Goal: Check status: Check status

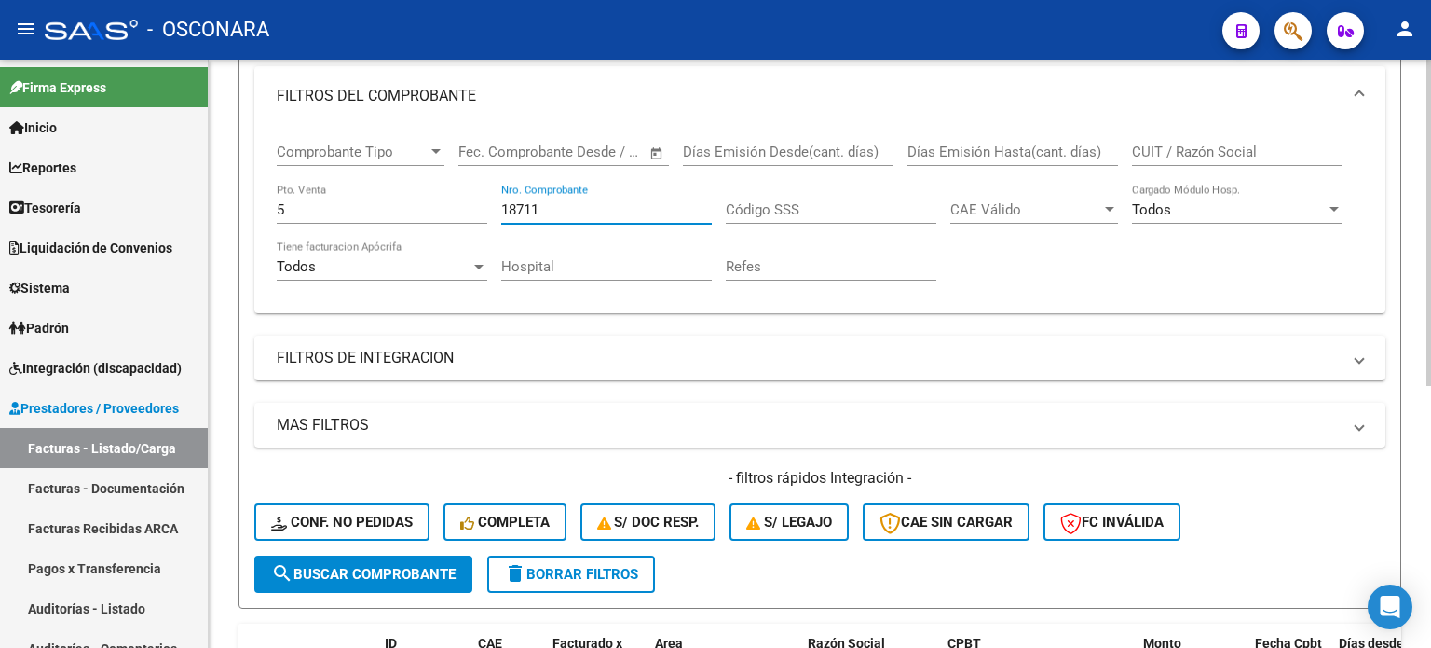
scroll to position [287, 0]
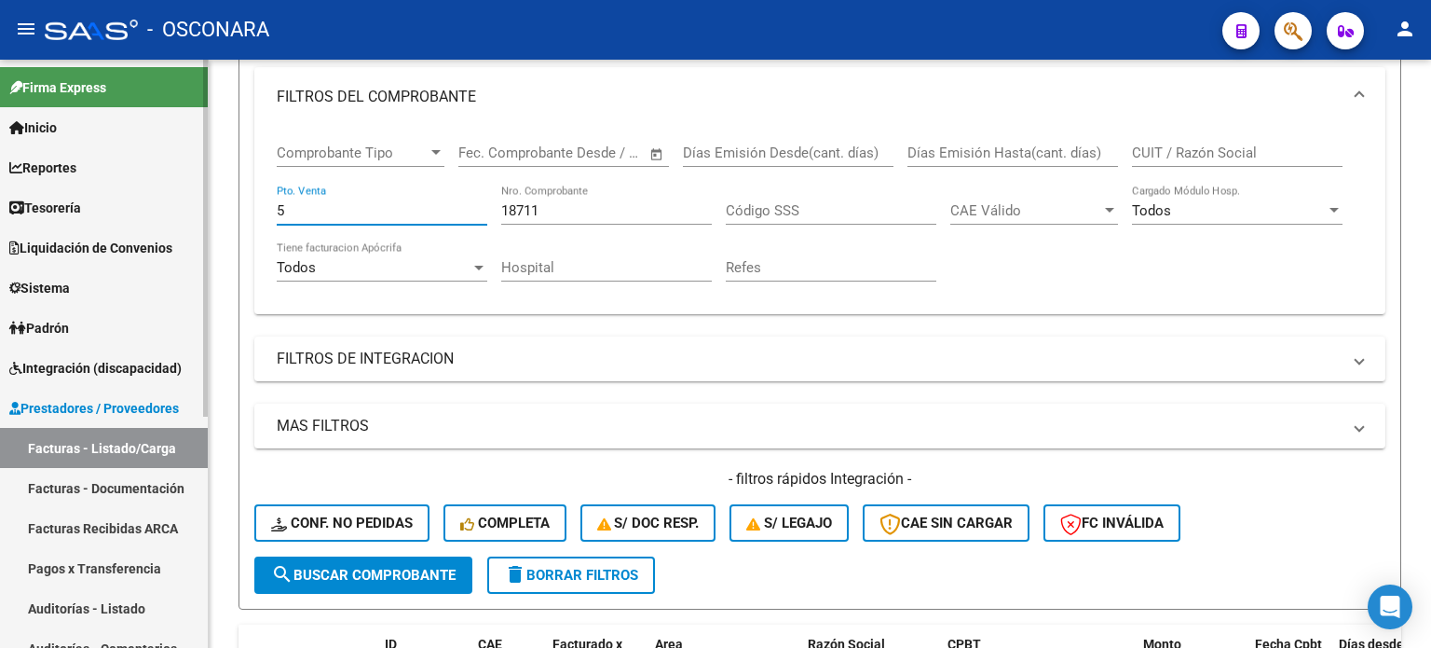
drag, startPoint x: 339, startPoint y: 209, endPoint x: 92, endPoint y: 209, distance: 246.9
click at [112, 209] on mat-sidenav-container "Firma Express Inicio Calendario SSS Instructivos Contacto OS Reportes Ingresos …" at bounding box center [715, 354] width 1431 height 588
type input "2"
drag, startPoint x: 550, startPoint y: 212, endPoint x: 201, endPoint y: 182, distance: 349.8
click at [192, 190] on mat-sidenav-container "Firma Express Inicio Calendario SSS Instructivos Contacto OS Reportes Ingresos …" at bounding box center [715, 354] width 1431 height 588
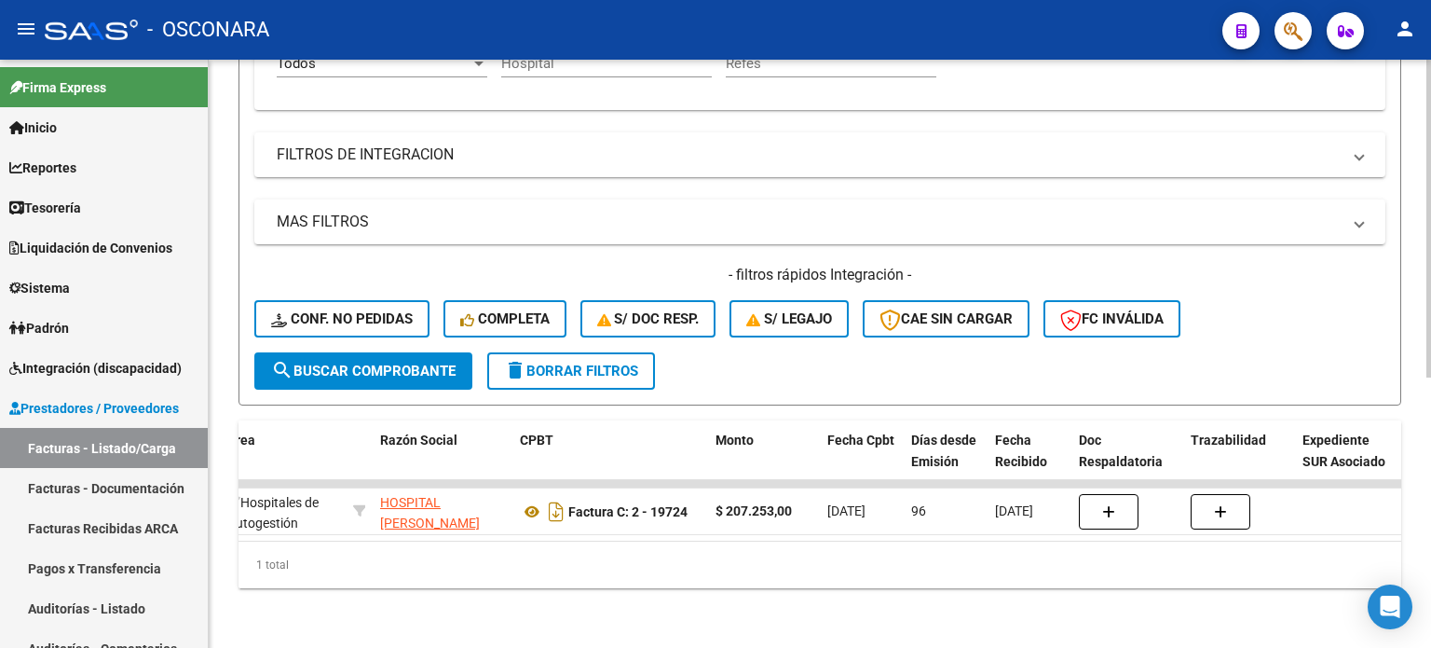
scroll to position [0, 0]
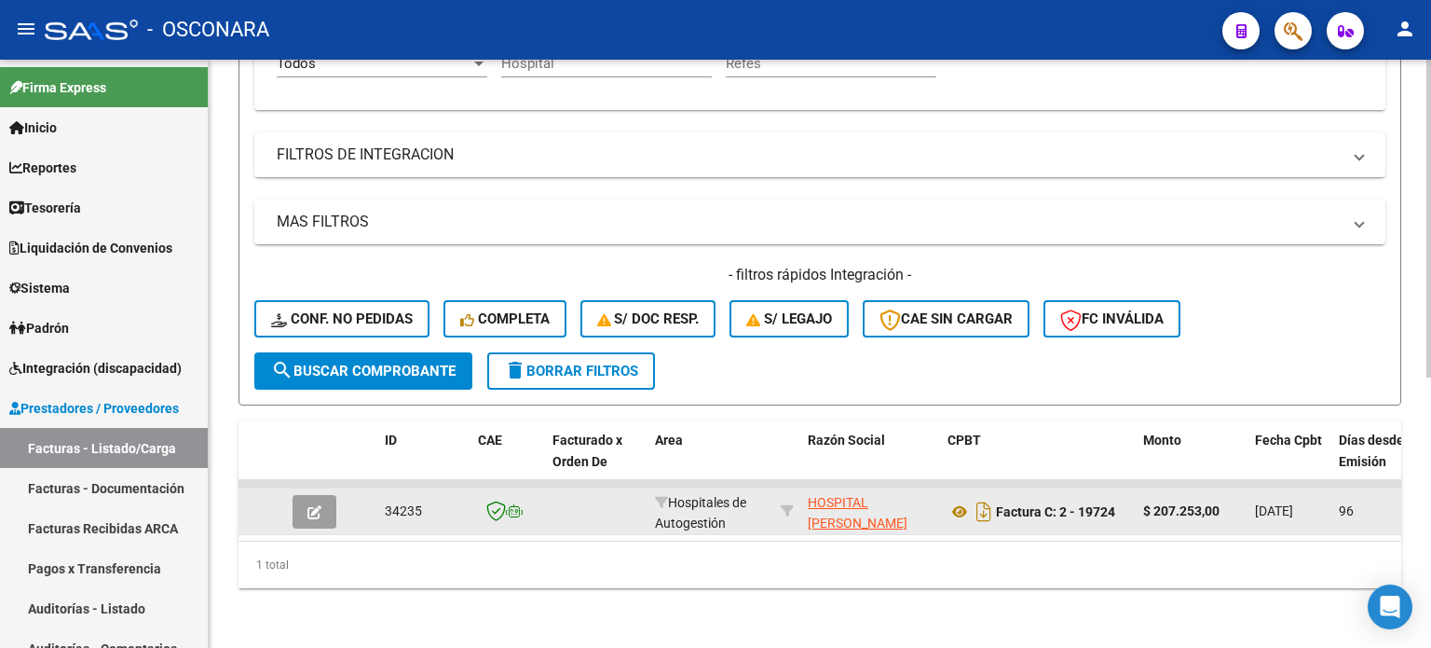
type input "19724"
click at [301, 502] on button "button" at bounding box center [315, 512] width 44 height 34
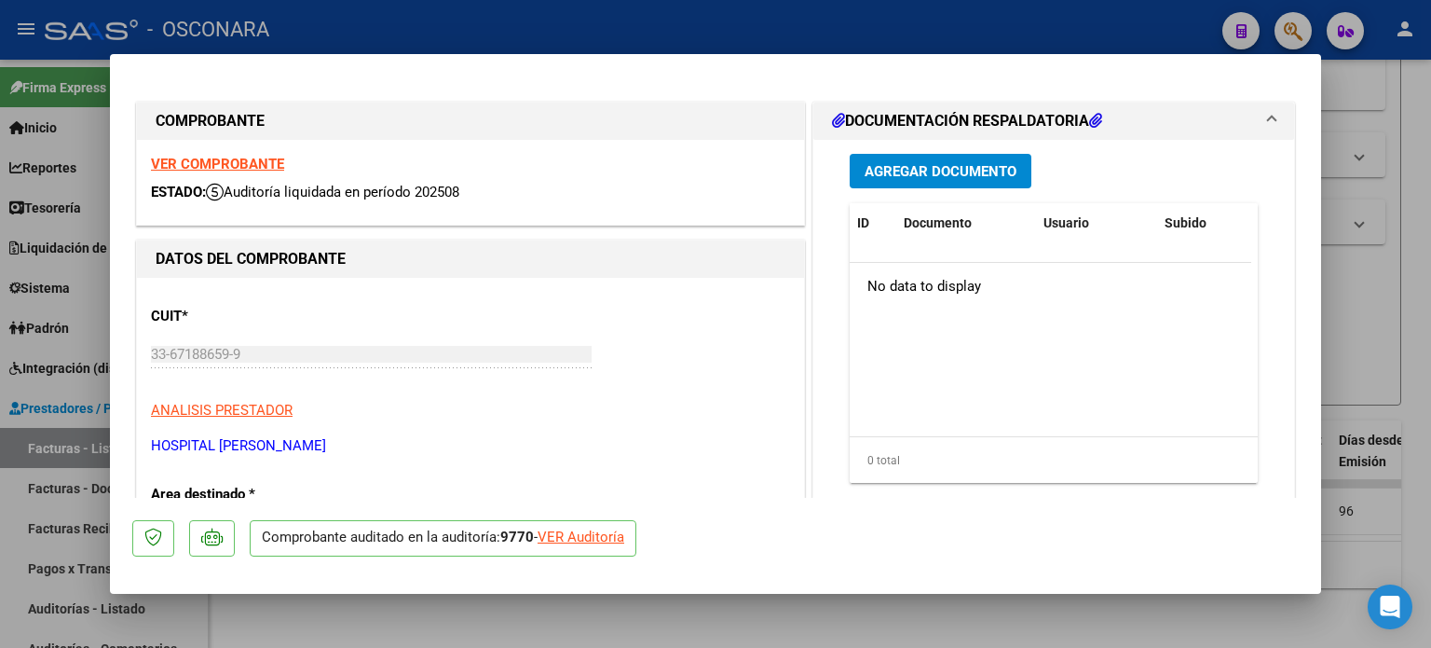
click at [601, 544] on div "VER Auditoría" at bounding box center [581, 536] width 87 height 21
type input "$ 0,00"
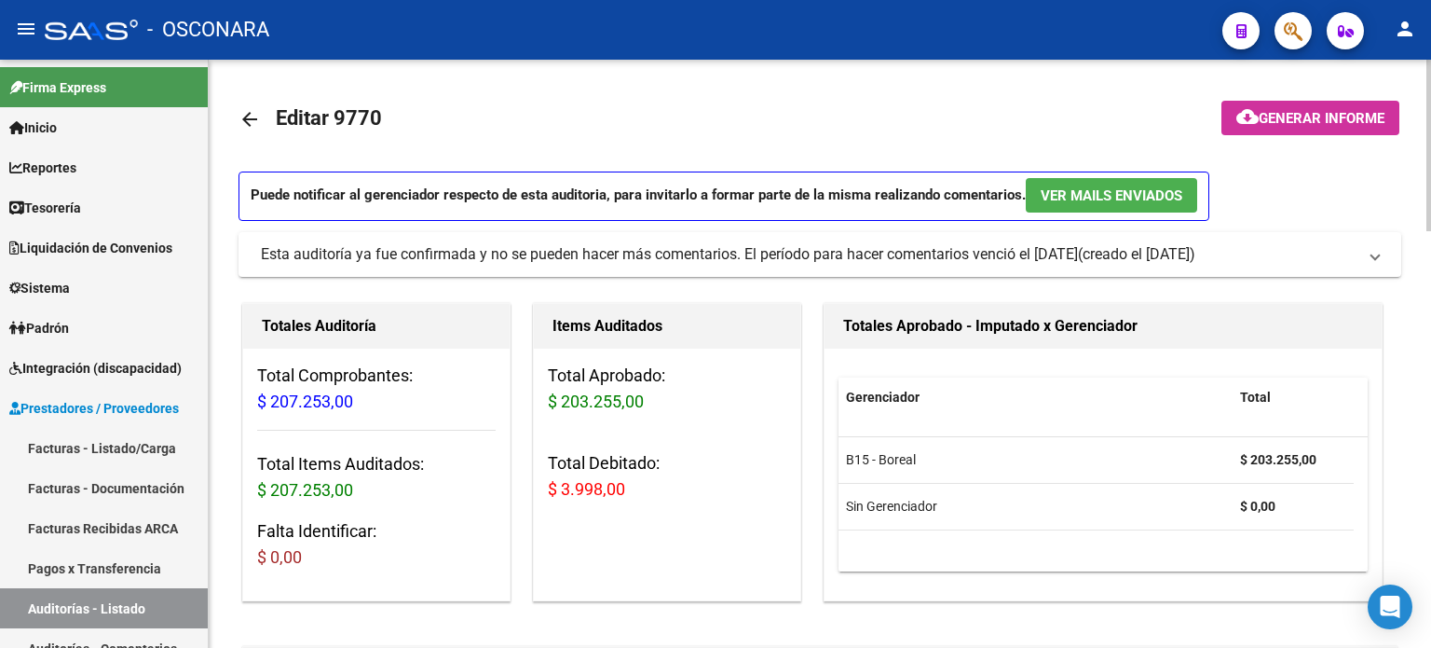
click at [1288, 113] on span "Generar informe" at bounding box center [1322, 118] width 126 height 17
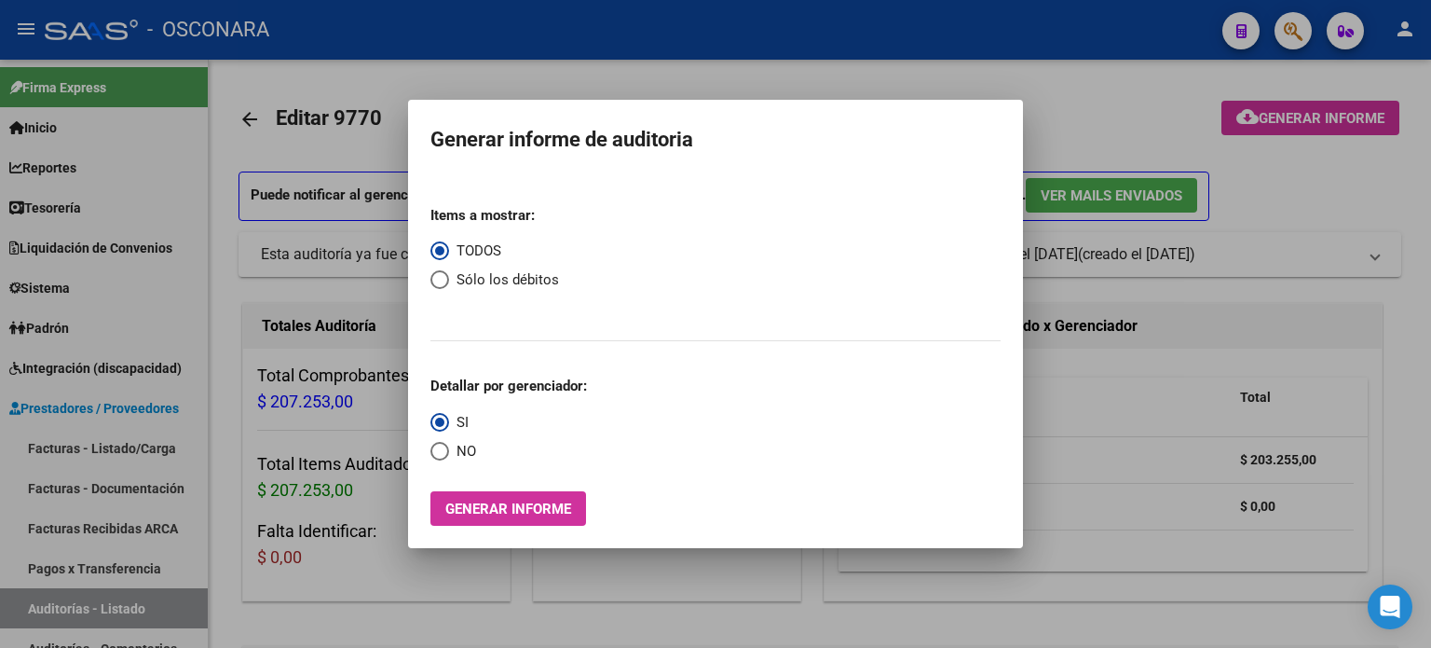
click at [429, 280] on mat-dialog-content "Items a mostrar: TODOS Sólo los débitos Detallar por gerenciador: SI NO Generar…" at bounding box center [715, 351] width 615 height 350
click at [436, 283] on span "Select an option" at bounding box center [439, 279] width 19 height 19
click at [436, 283] on input "Sólo los débitos" at bounding box center [439, 279] width 19 height 19
radio input "true"
click at [511, 509] on span "Generar informe" at bounding box center [508, 508] width 126 height 17
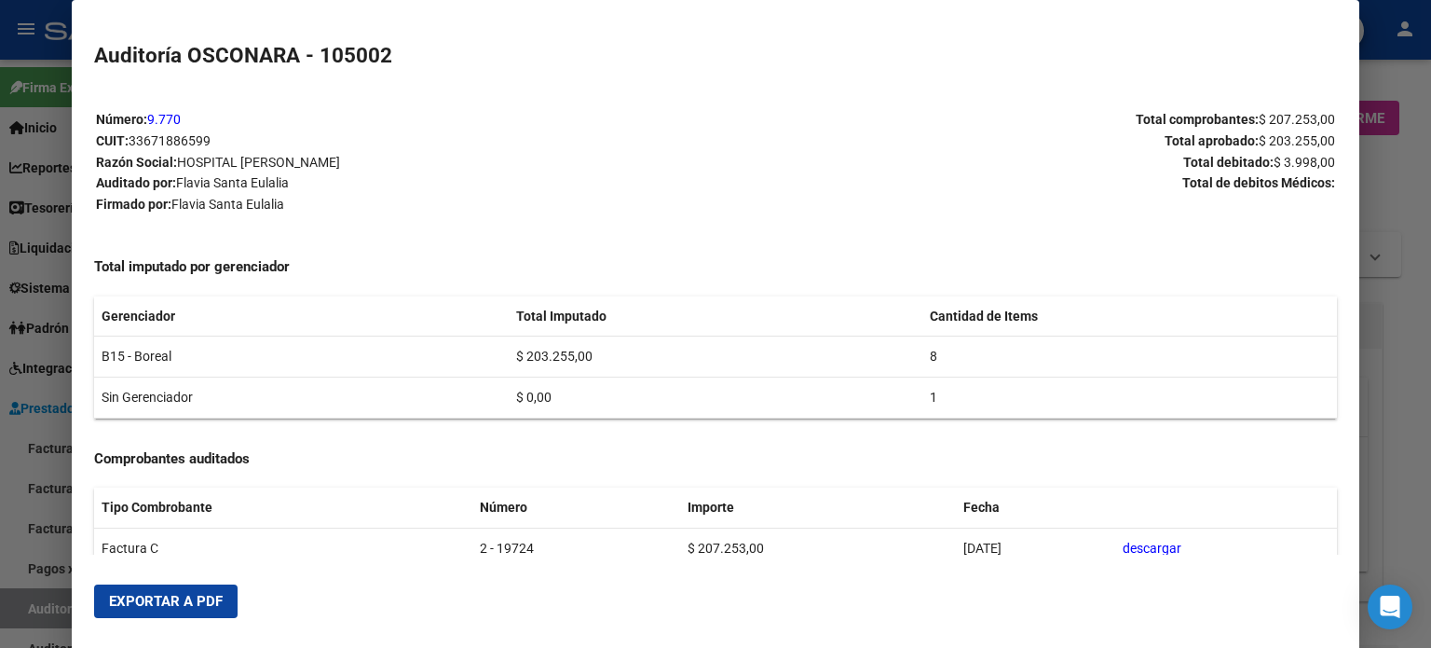
click at [193, 605] on span "Exportar a PDF" at bounding box center [166, 601] width 114 height 17
click at [0, 484] on div at bounding box center [715, 324] width 1431 height 648
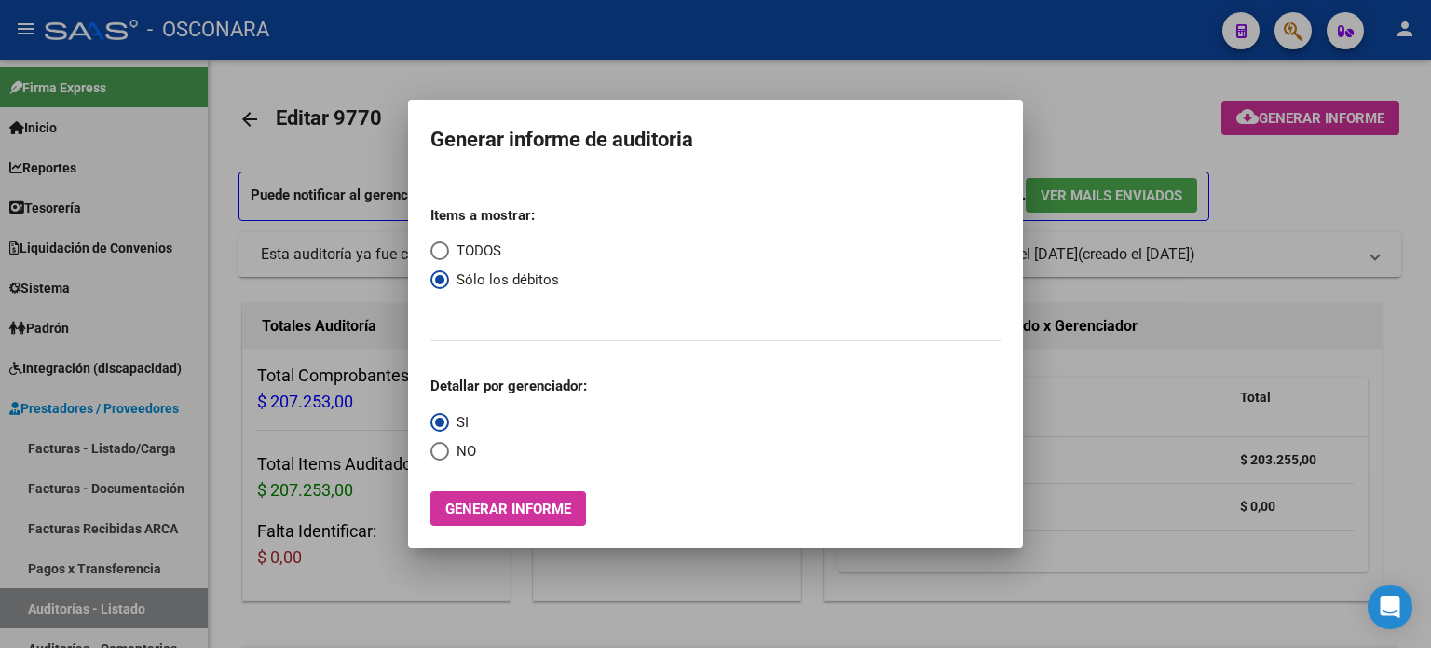
click at [347, 330] on div at bounding box center [715, 324] width 1431 height 648
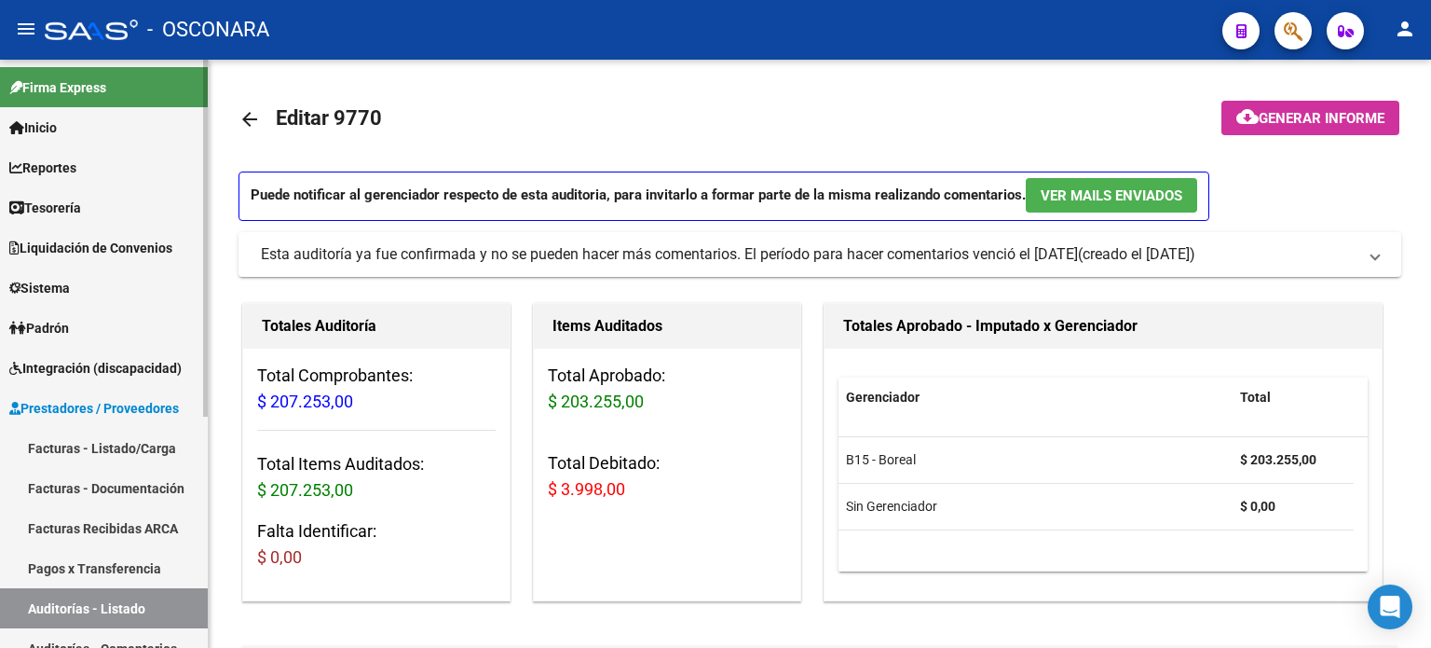
click at [138, 439] on link "Facturas - Listado/Carga" at bounding box center [104, 448] width 208 height 40
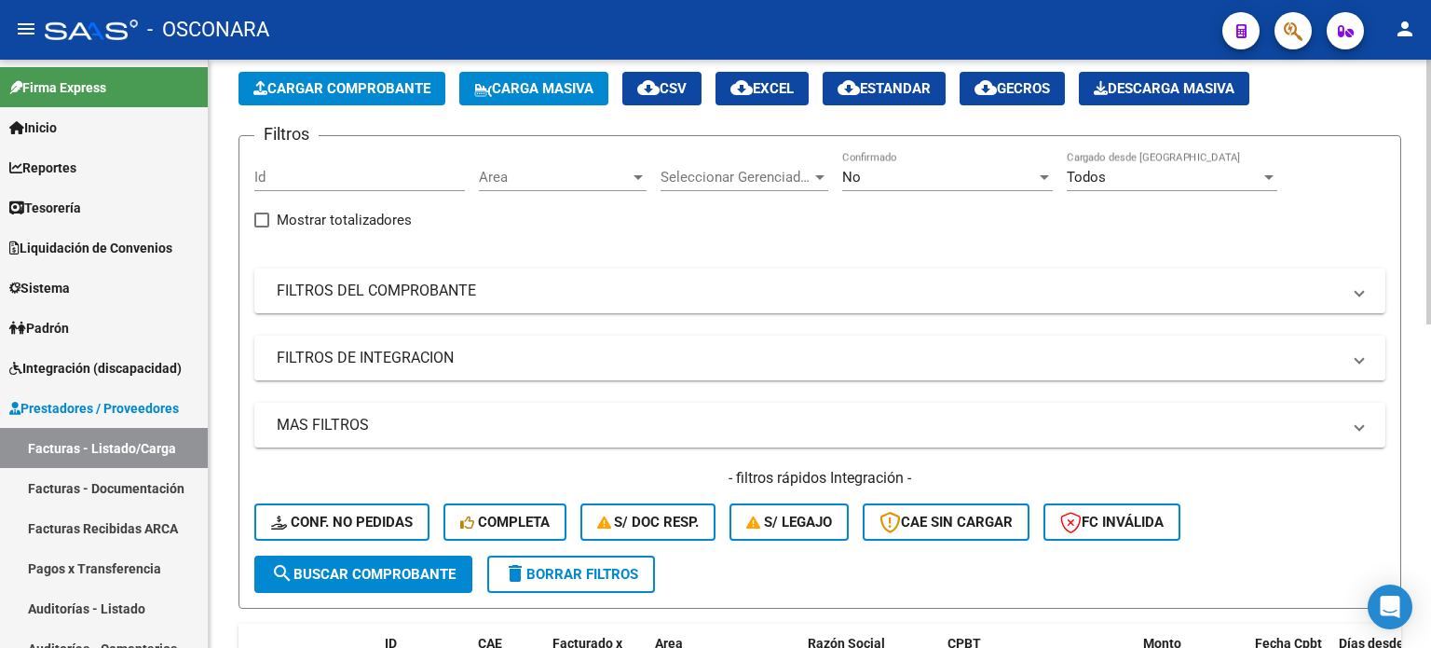
scroll to position [186, 0]
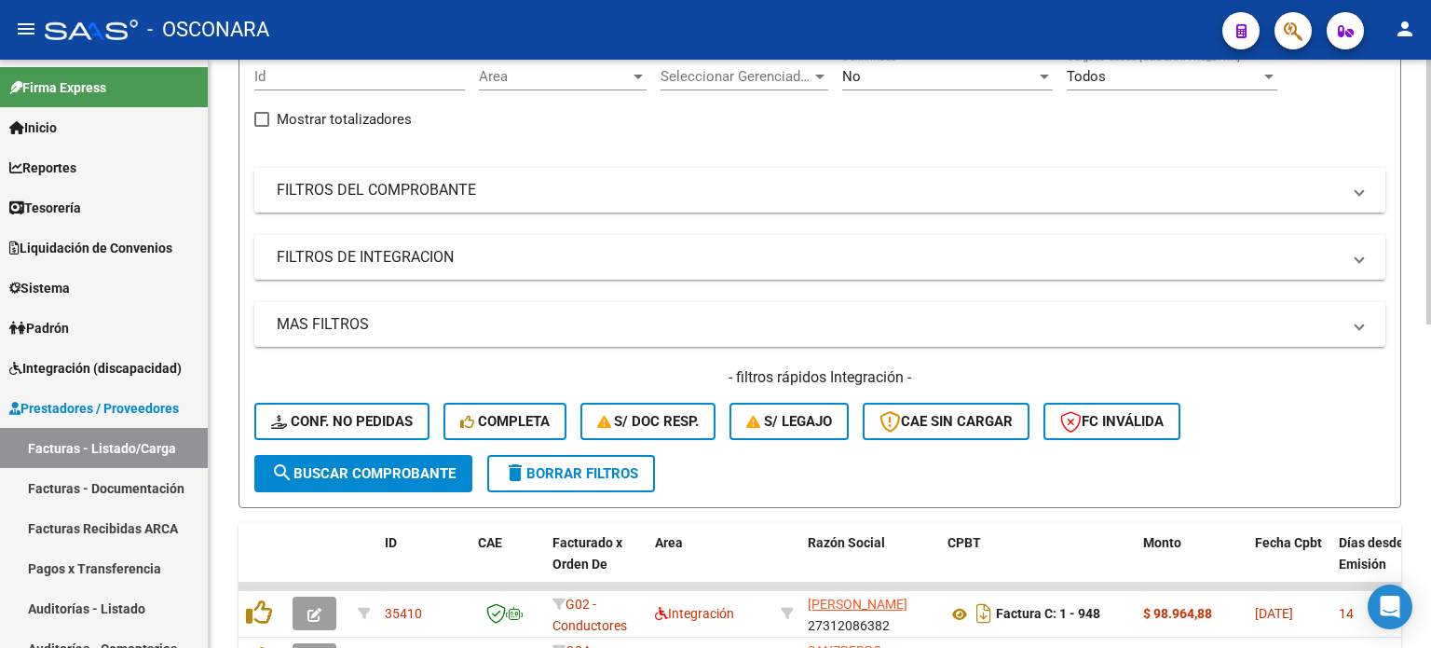
click at [474, 204] on mat-expansion-panel-header "FILTROS DEL COMPROBANTE" at bounding box center [819, 190] width 1131 height 45
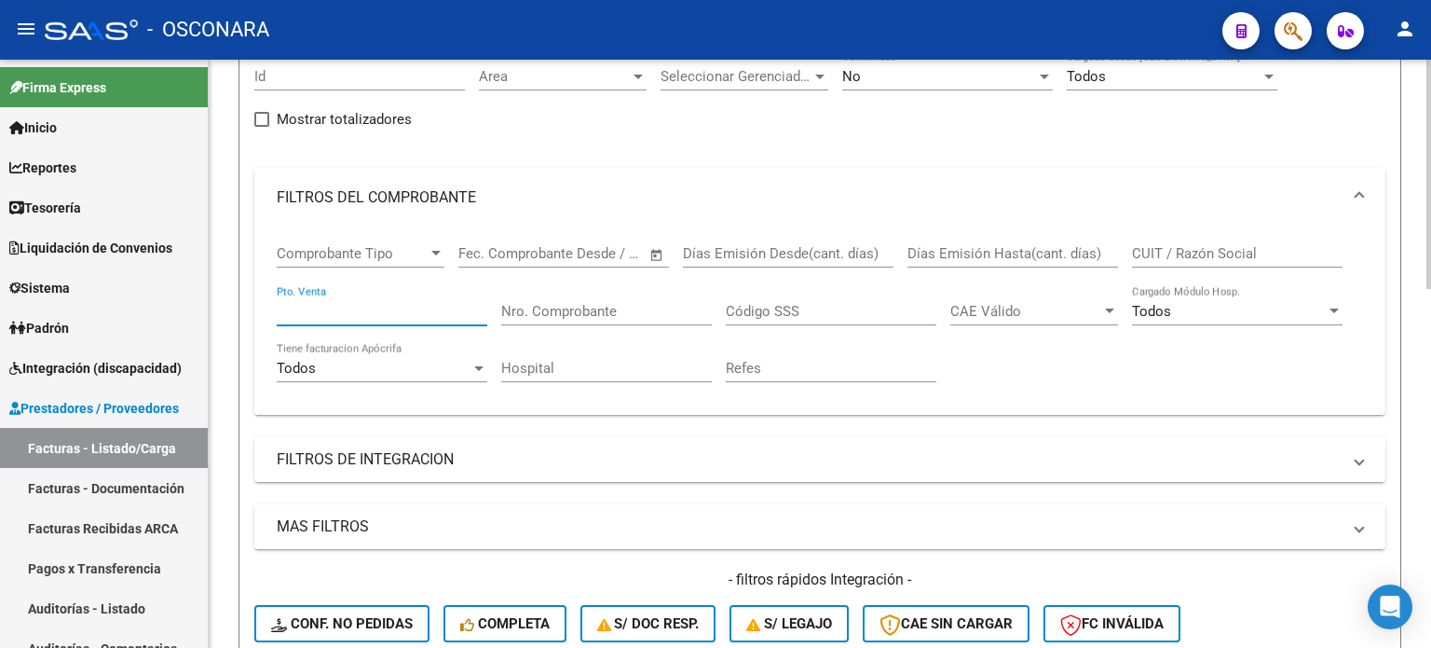
click at [337, 310] on input "Pto. Venta" at bounding box center [382, 311] width 211 height 17
type input "2"
click at [557, 317] on input "Nro. Comprobante" at bounding box center [606, 311] width 211 height 17
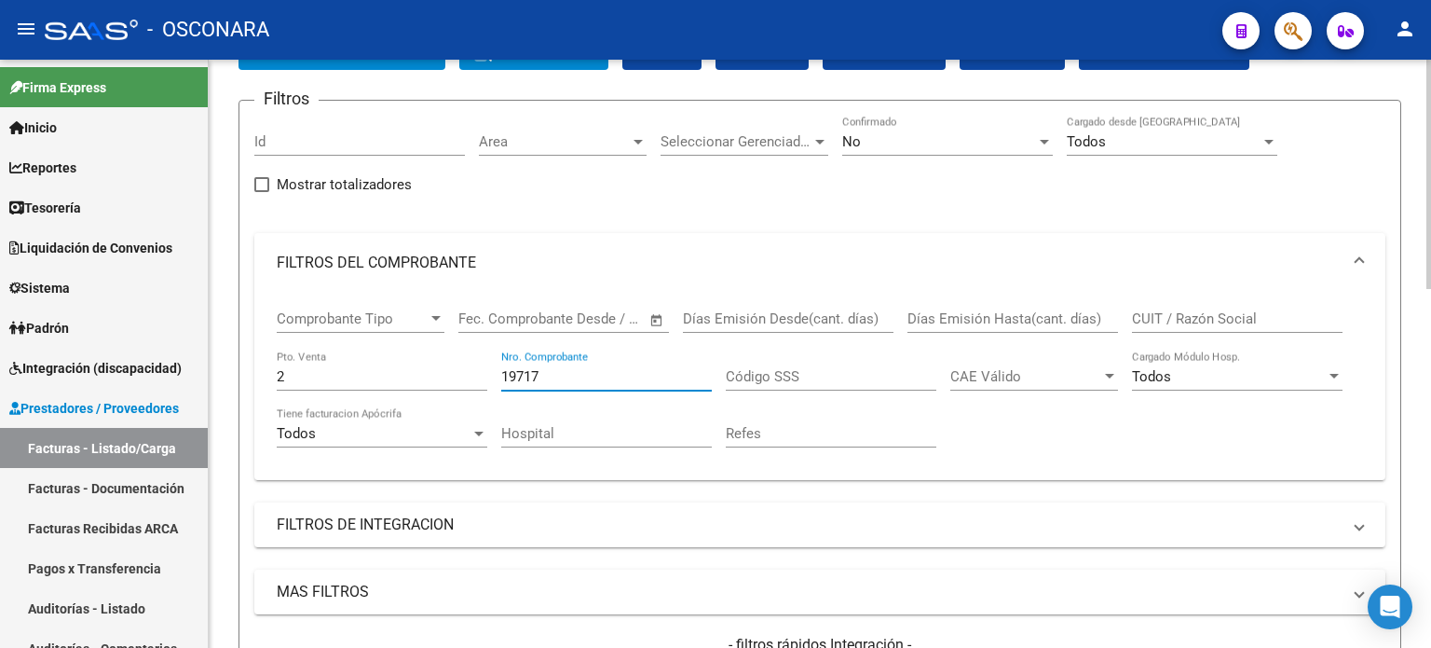
scroll to position [93, 0]
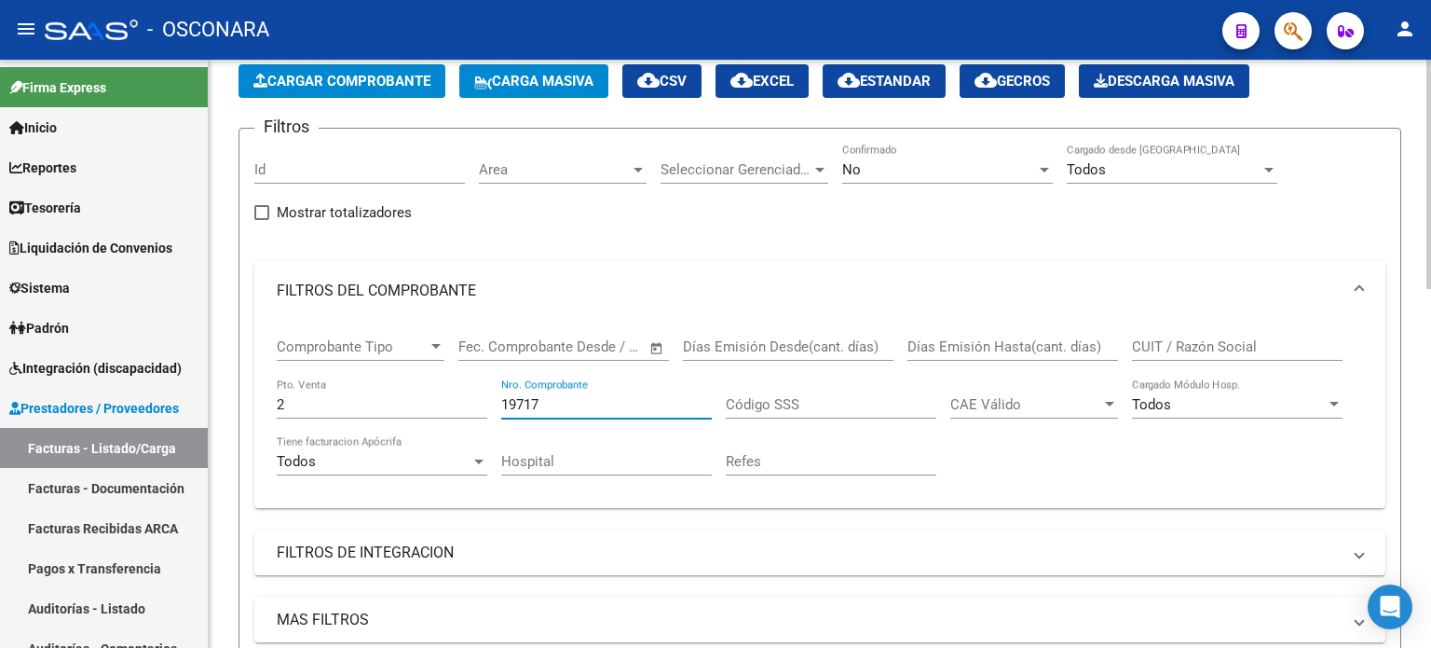
type input "19717"
click at [858, 168] on span "No" at bounding box center [851, 169] width 19 height 17
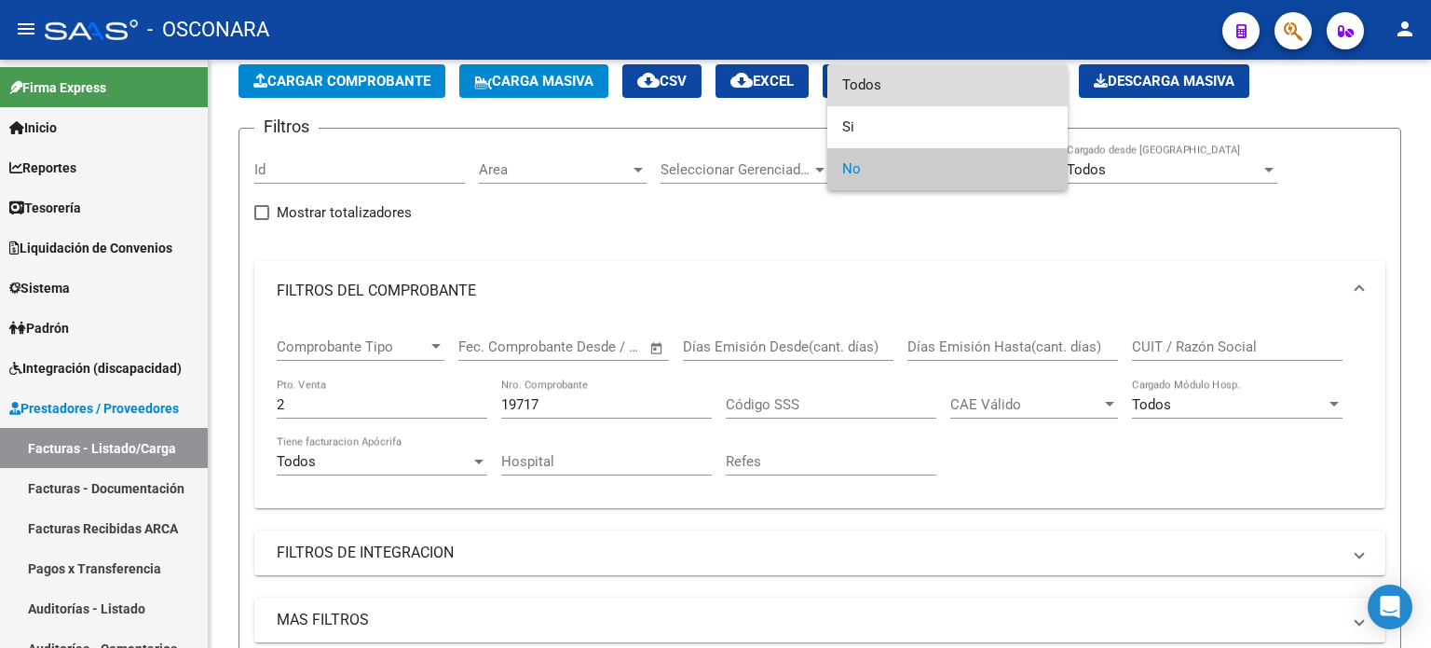
click at [868, 89] on span "Todos" at bounding box center [947, 85] width 211 height 42
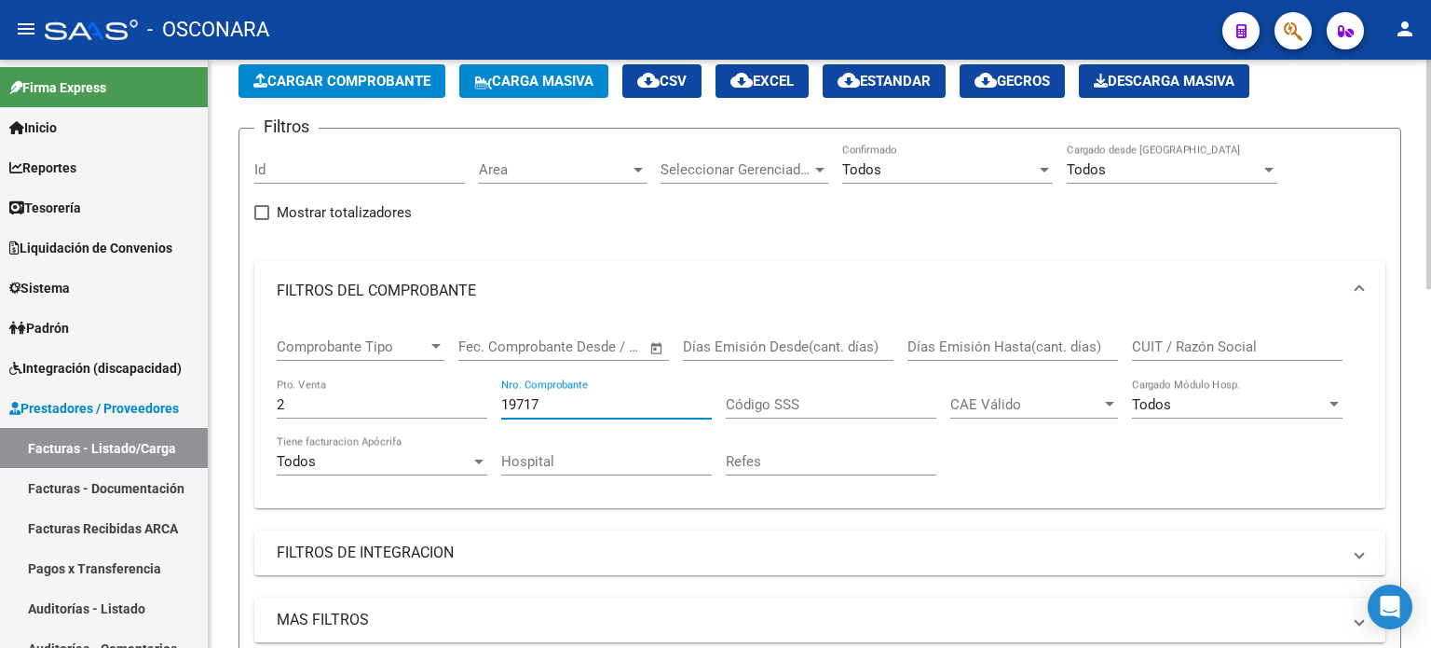
click at [591, 403] on input "19717" at bounding box center [606, 404] width 211 height 17
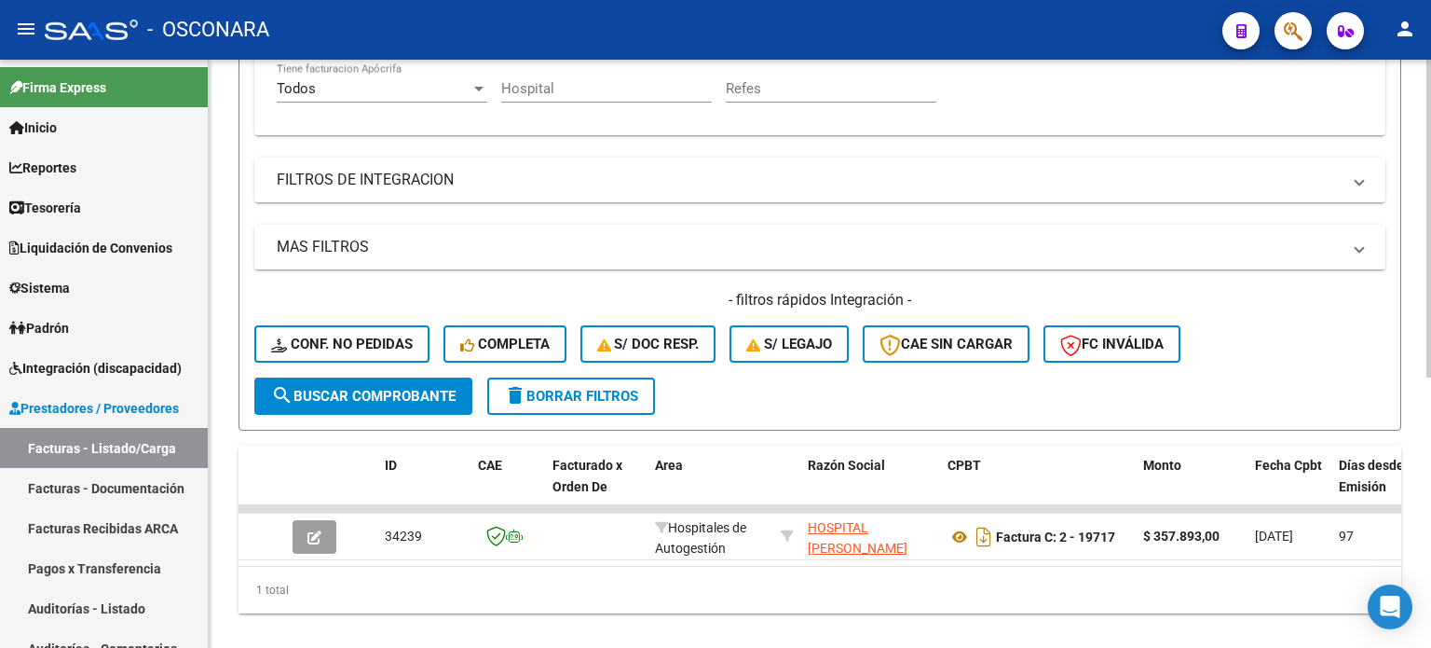
scroll to position [501, 0]
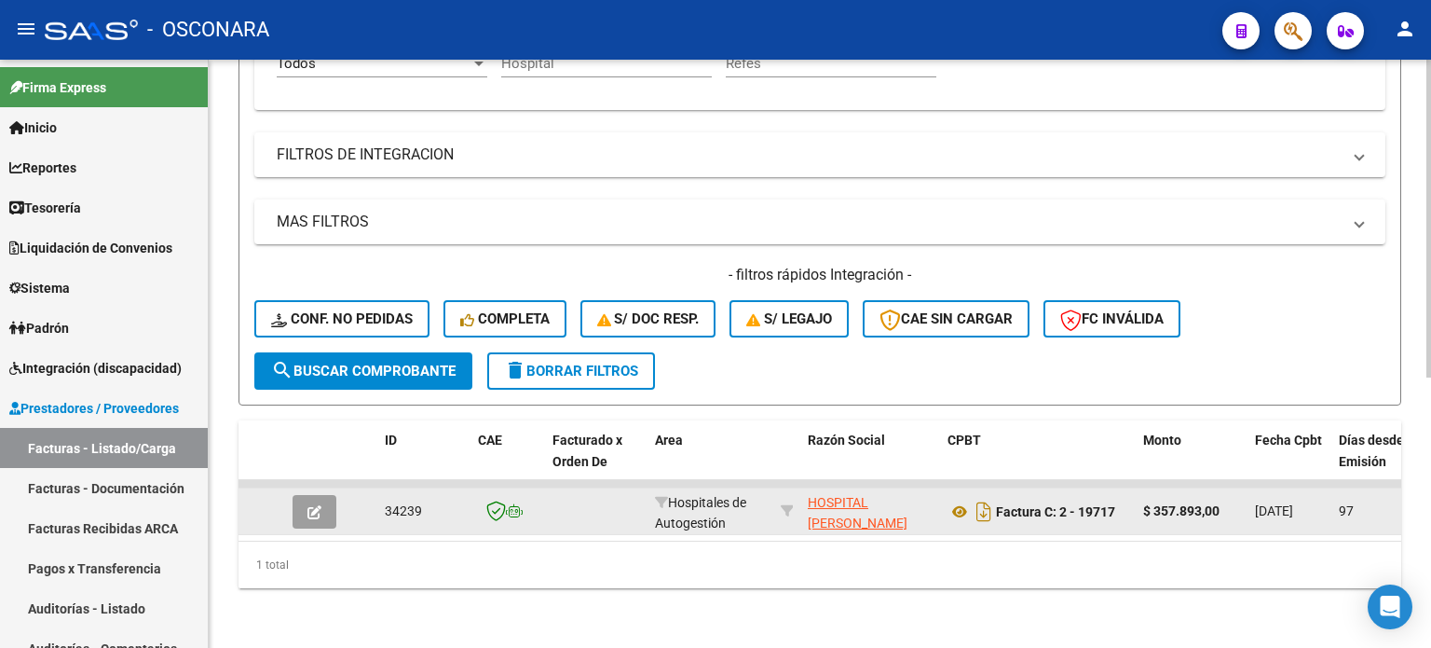
click at [306, 498] on button "button" at bounding box center [315, 512] width 44 height 34
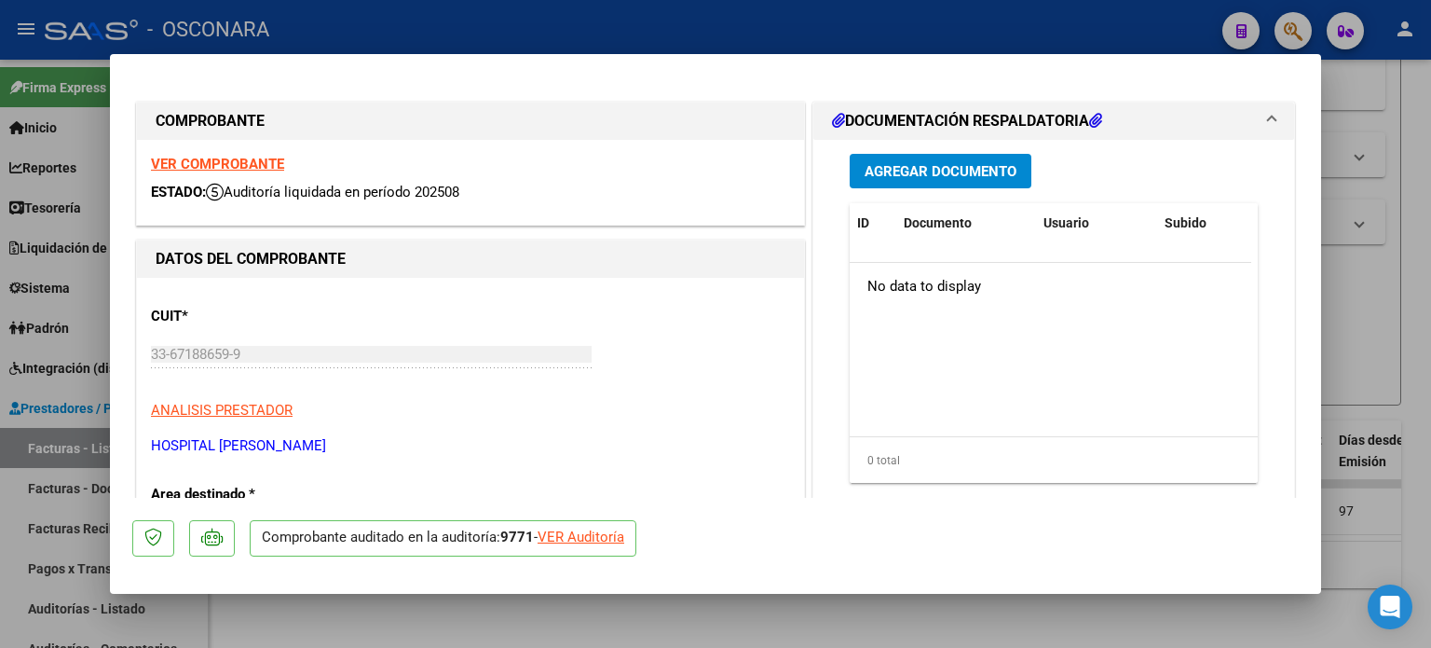
click at [574, 532] on div "VER Auditoría" at bounding box center [581, 536] width 87 height 21
type input "$ 0,00"
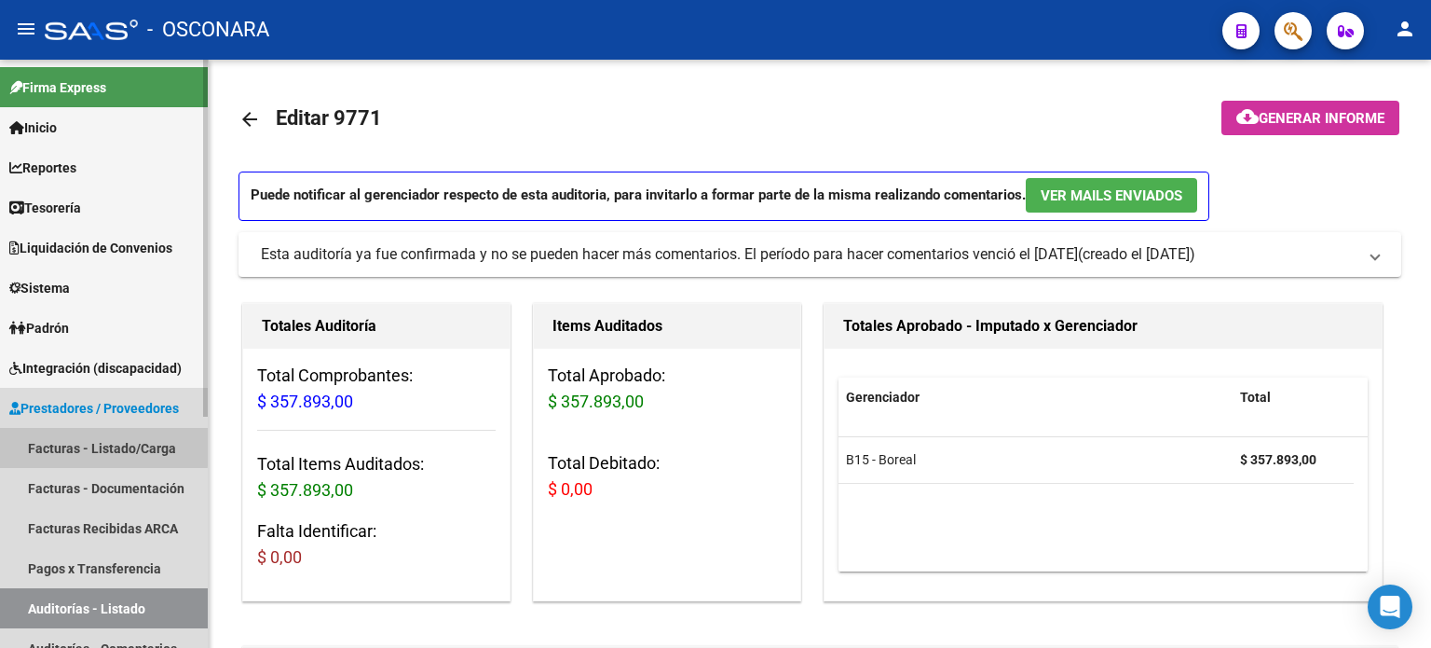
click at [71, 444] on link "Facturas - Listado/Carga" at bounding box center [104, 448] width 208 height 40
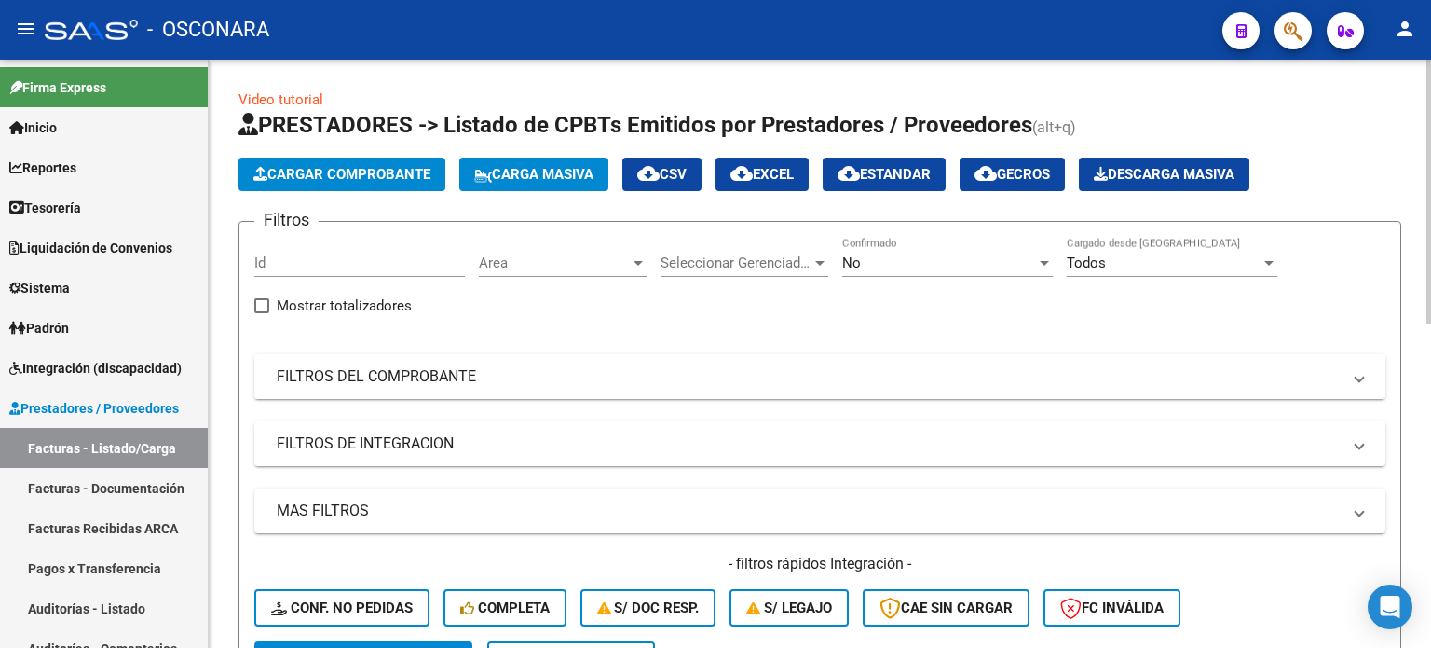
click at [503, 385] on mat-expansion-panel-header "FILTROS DEL COMPROBANTE" at bounding box center [819, 376] width 1131 height 45
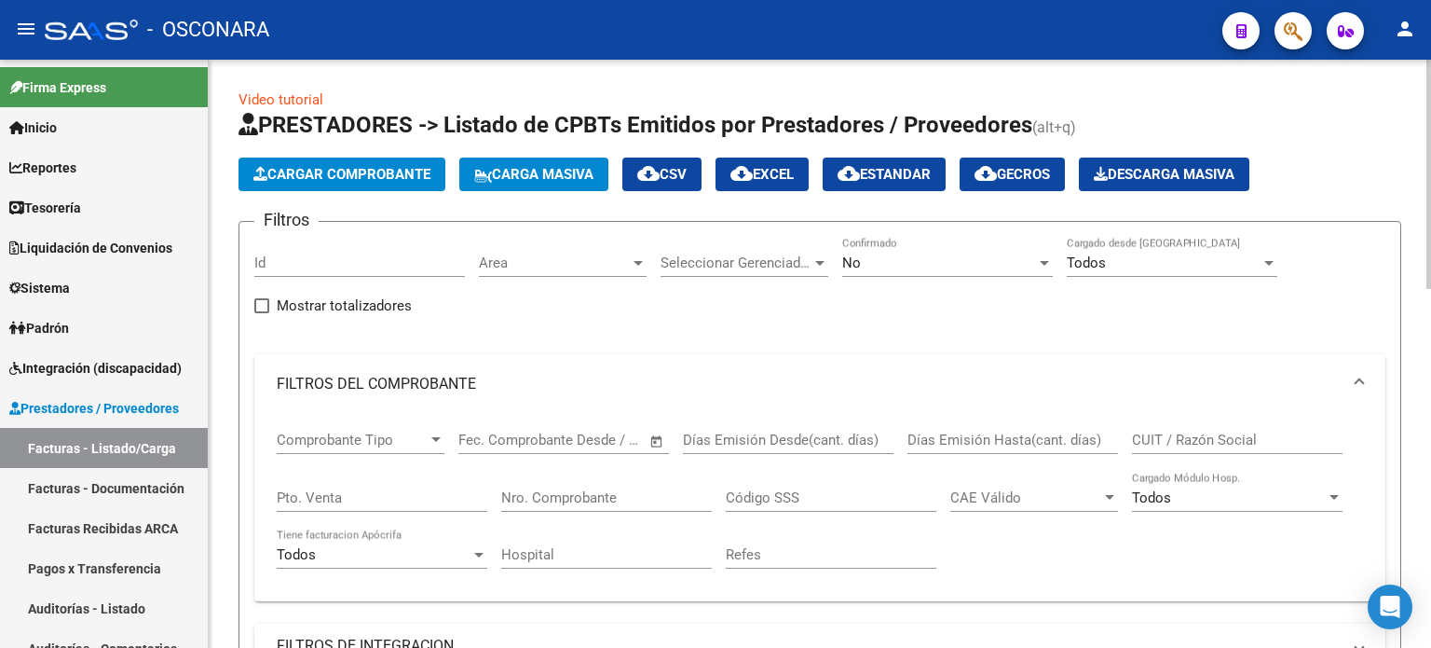
click at [357, 502] on div "Pto. Venta" at bounding box center [382, 491] width 211 height 40
type input "2"
drag, startPoint x: 549, startPoint y: 490, endPoint x: 649, endPoint y: 450, distance: 107.5
click at [550, 490] on input "19623" at bounding box center [606, 497] width 211 height 17
type input "19623"
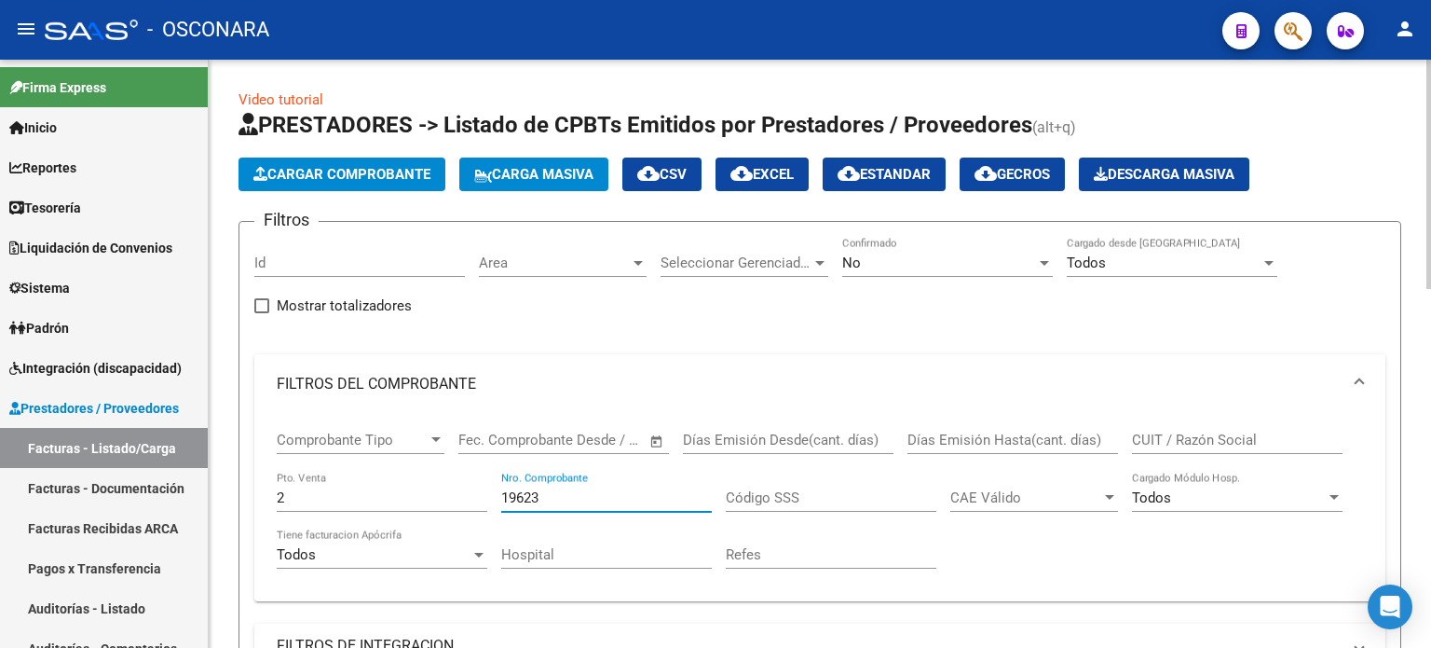
click at [1001, 266] on div "No" at bounding box center [939, 262] width 194 height 17
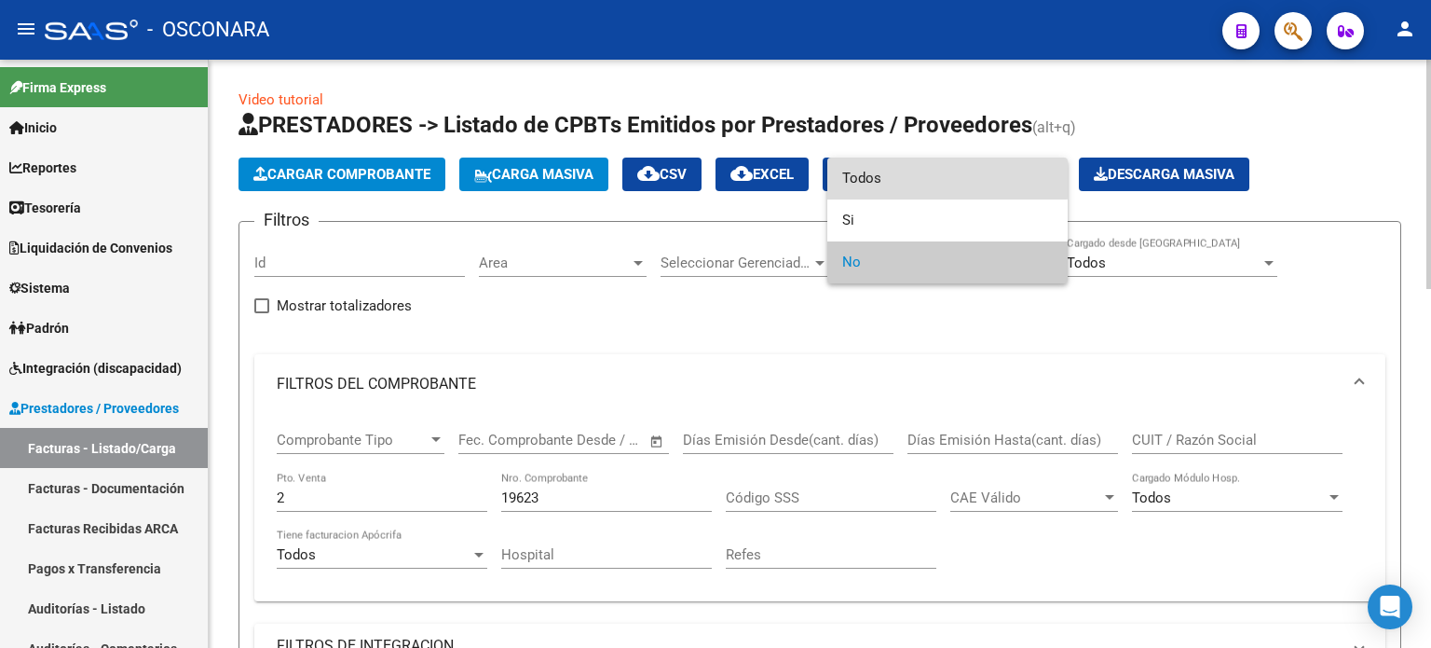
drag, startPoint x: 916, startPoint y: 169, endPoint x: 789, endPoint y: 272, distance: 163.6
click at [915, 169] on span "Todos" at bounding box center [947, 178] width 211 height 42
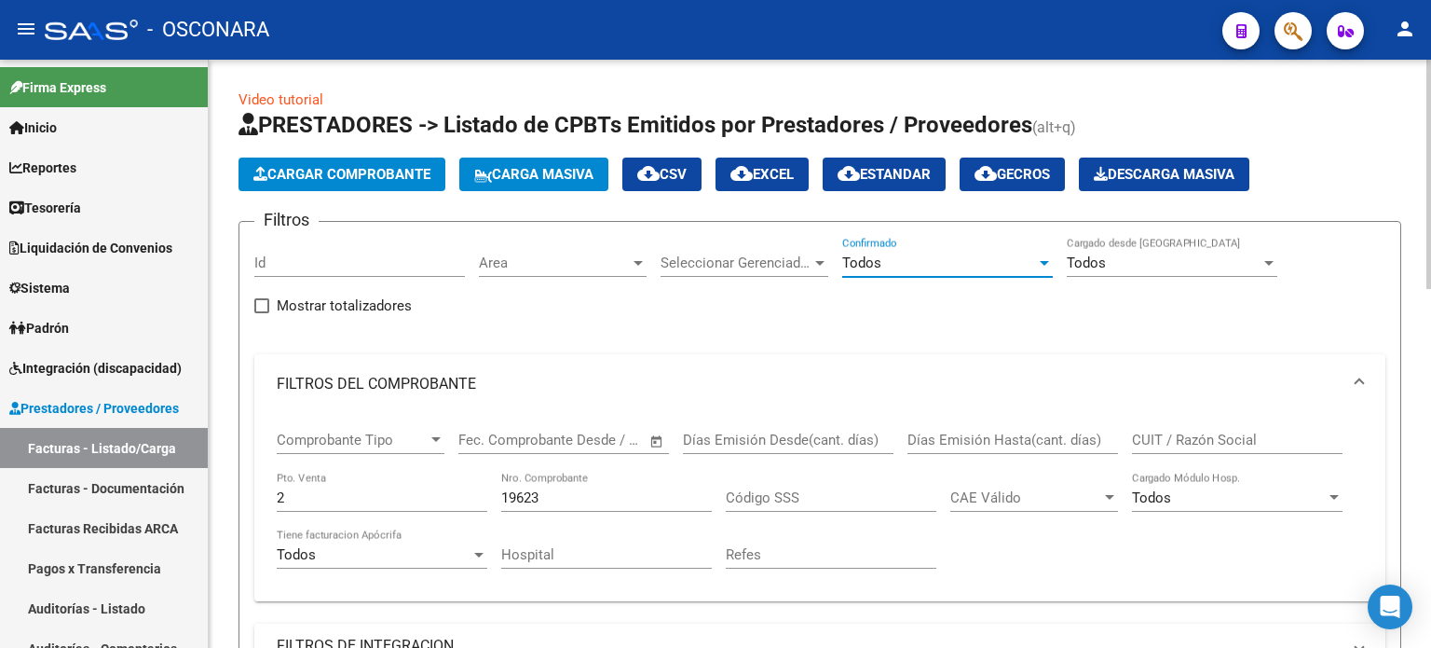
click at [582, 490] on input "19623" at bounding box center [606, 497] width 211 height 17
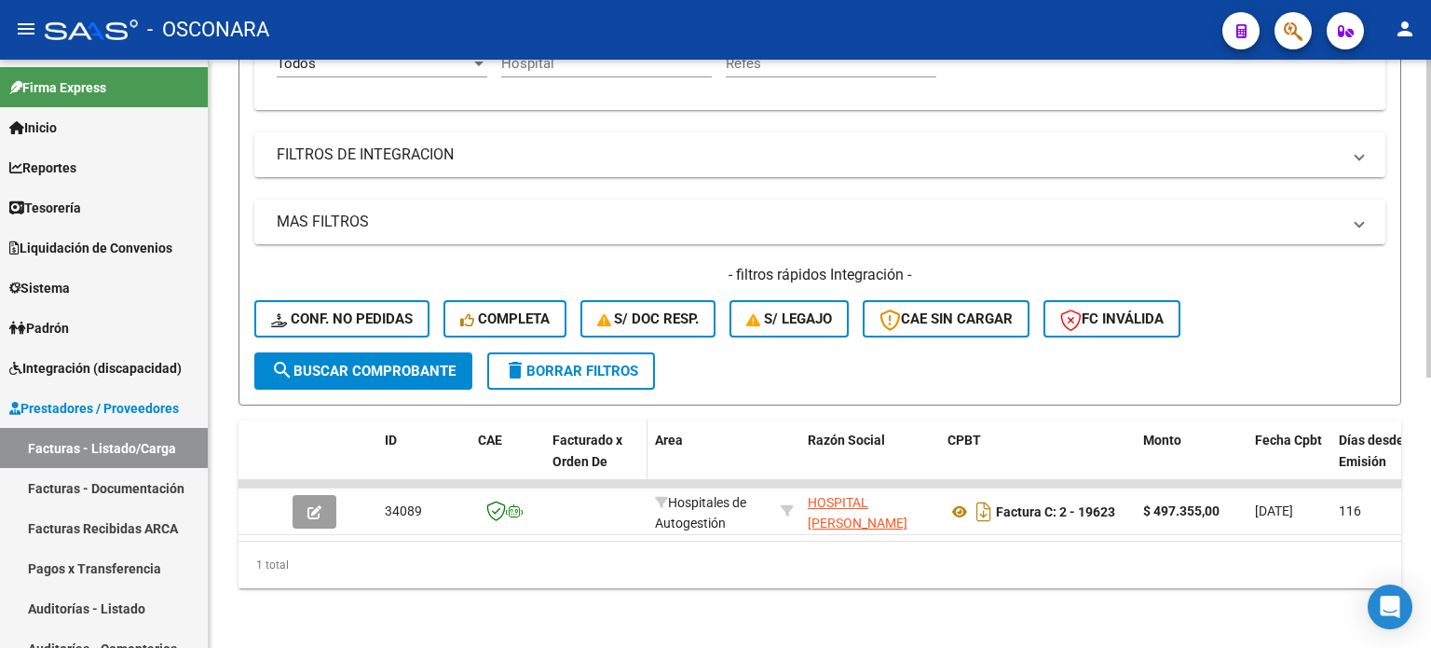
scroll to position [501, 0]
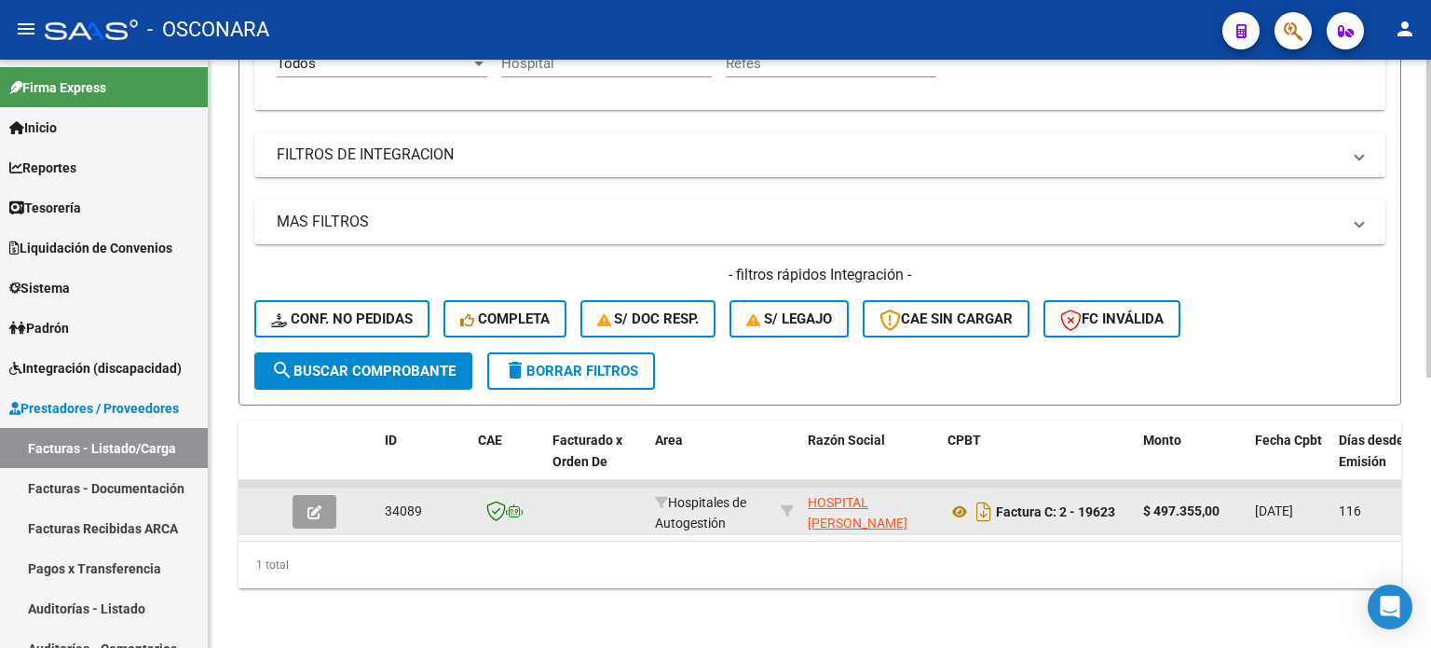
click at [314, 505] on icon "button" at bounding box center [314, 512] width 14 height 14
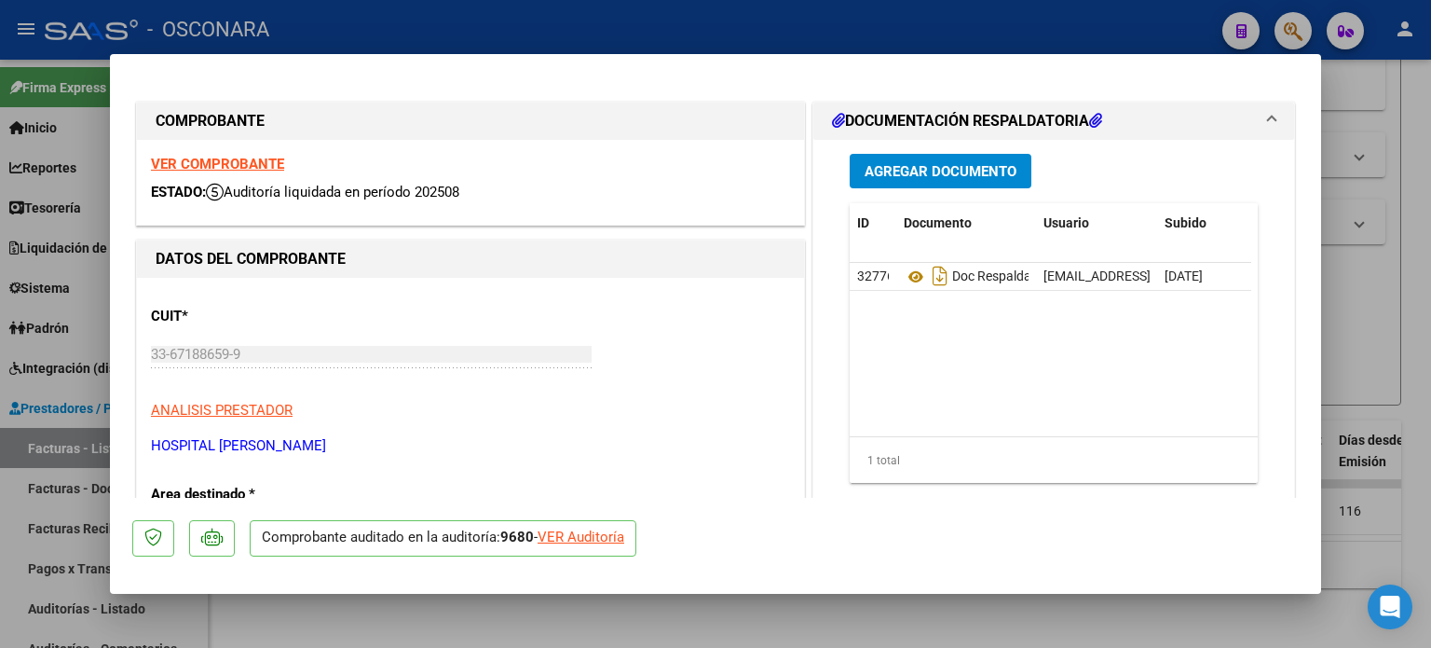
click at [600, 533] on div "VER Auditoría" at bounding box center [581, 536] width 87 height 21
type input "$ 0,00"
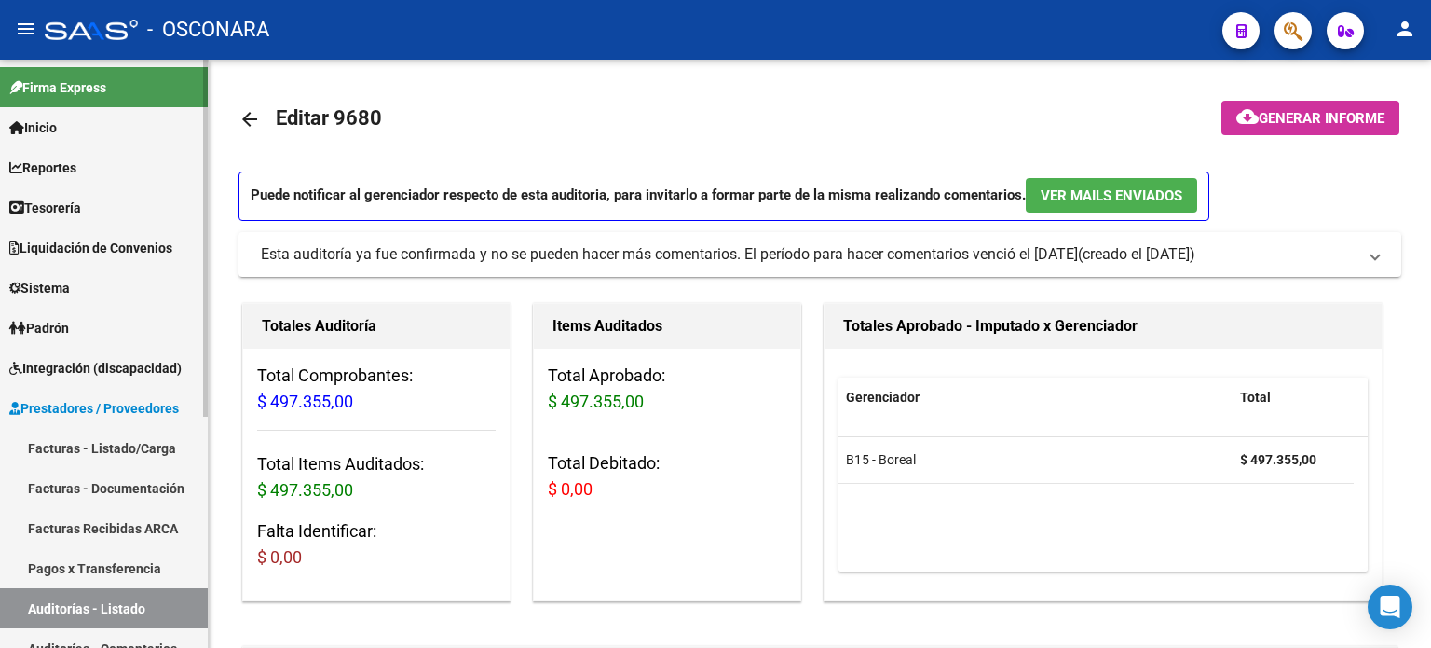
click at [161, 458] on link "Facturas - Listado/Carga" at bounding box center [104, 448] width 208 height 40
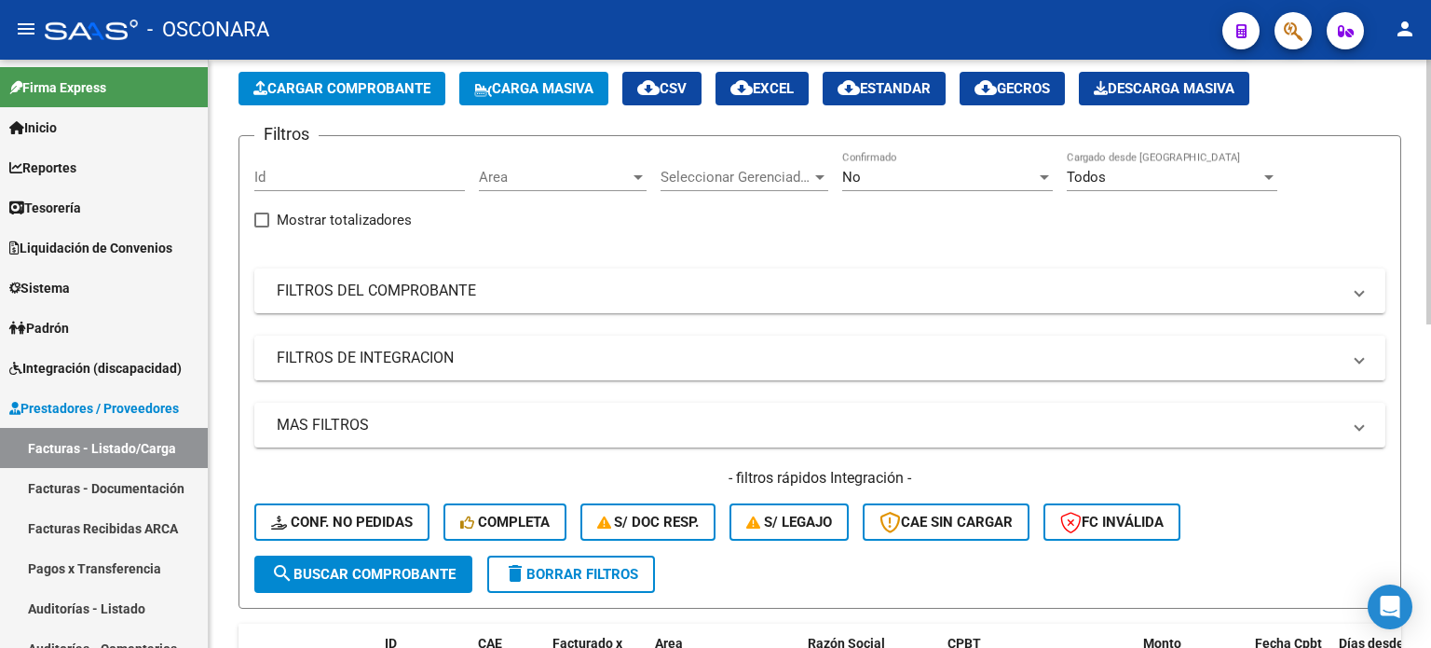
scroll to position [186, 0]
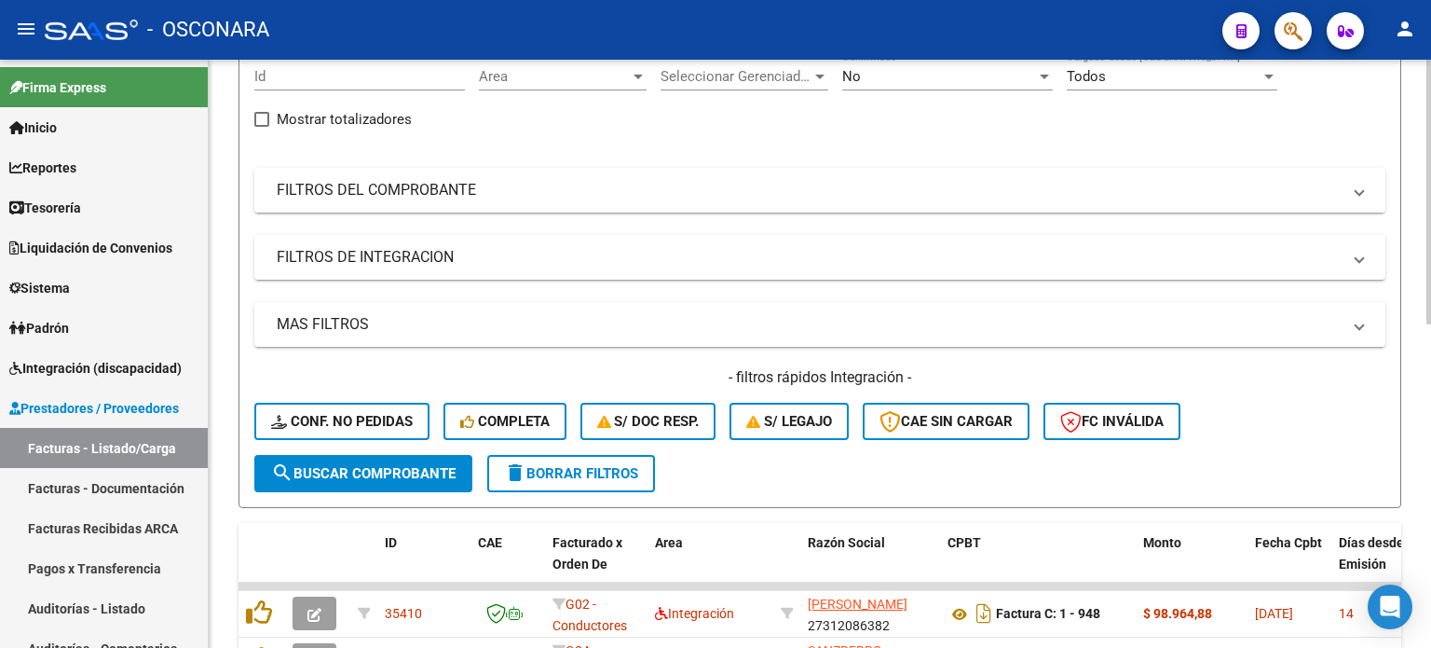
click at [589, 176] on mat-expansion-panel-header "FILTROS DEL COMPROBANTE" at bounding box center [819, 190] width 1131 height 45
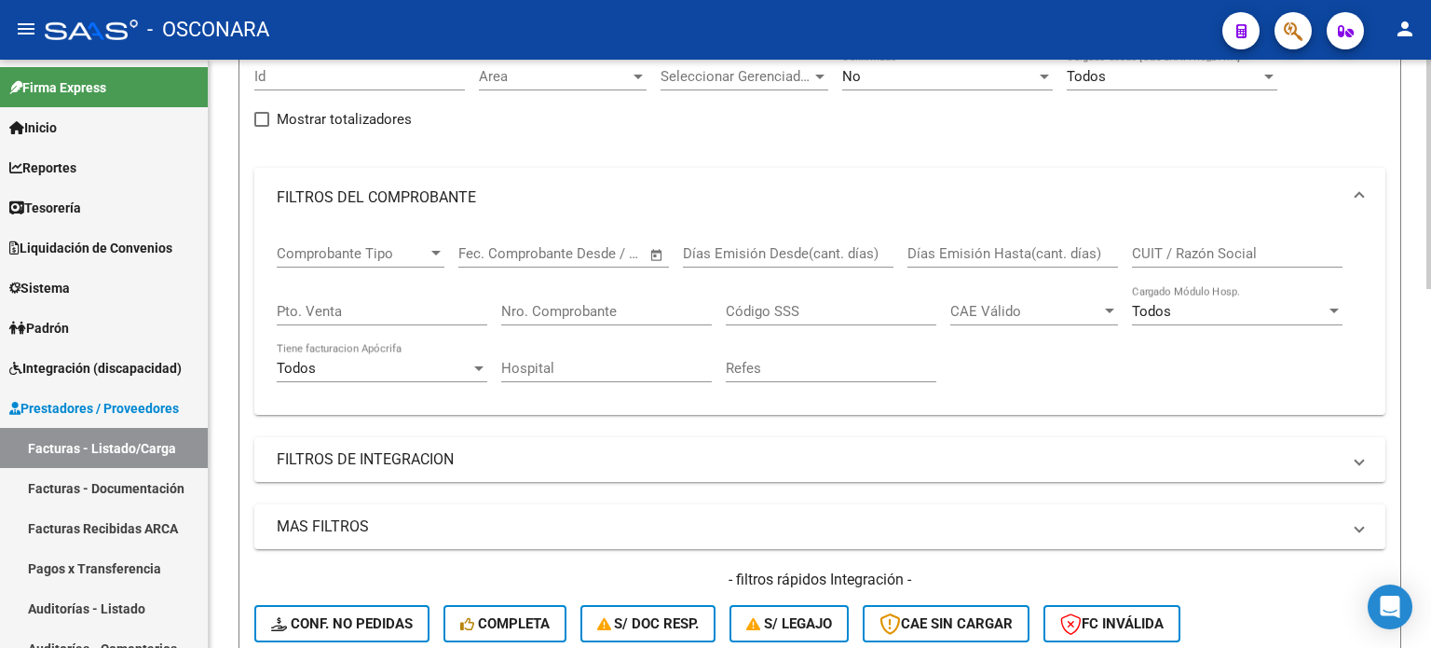
click at [301, 308] on input "Pto. Venta" at bounding box center [382, 311] width 211 height 17
type input "2"
click at [534, 313] on input "Nro. Comprobante" at bounding box center [606, 311] width 211 height 17
click at [878, 84] on div "No Confirmado" at bounding box center [947, 70] width 211 height 40
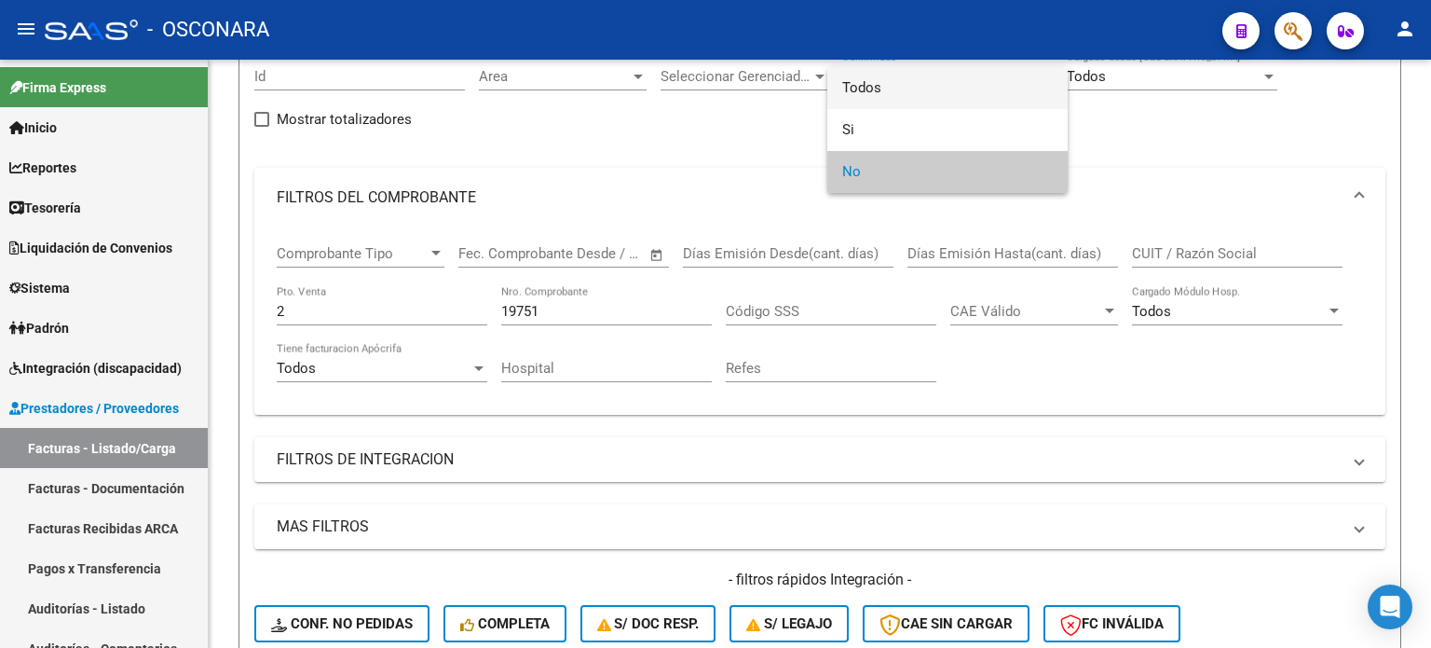
click at [876, 85] on span "Todos" at bounding box center [947, 88] width 211 height 42
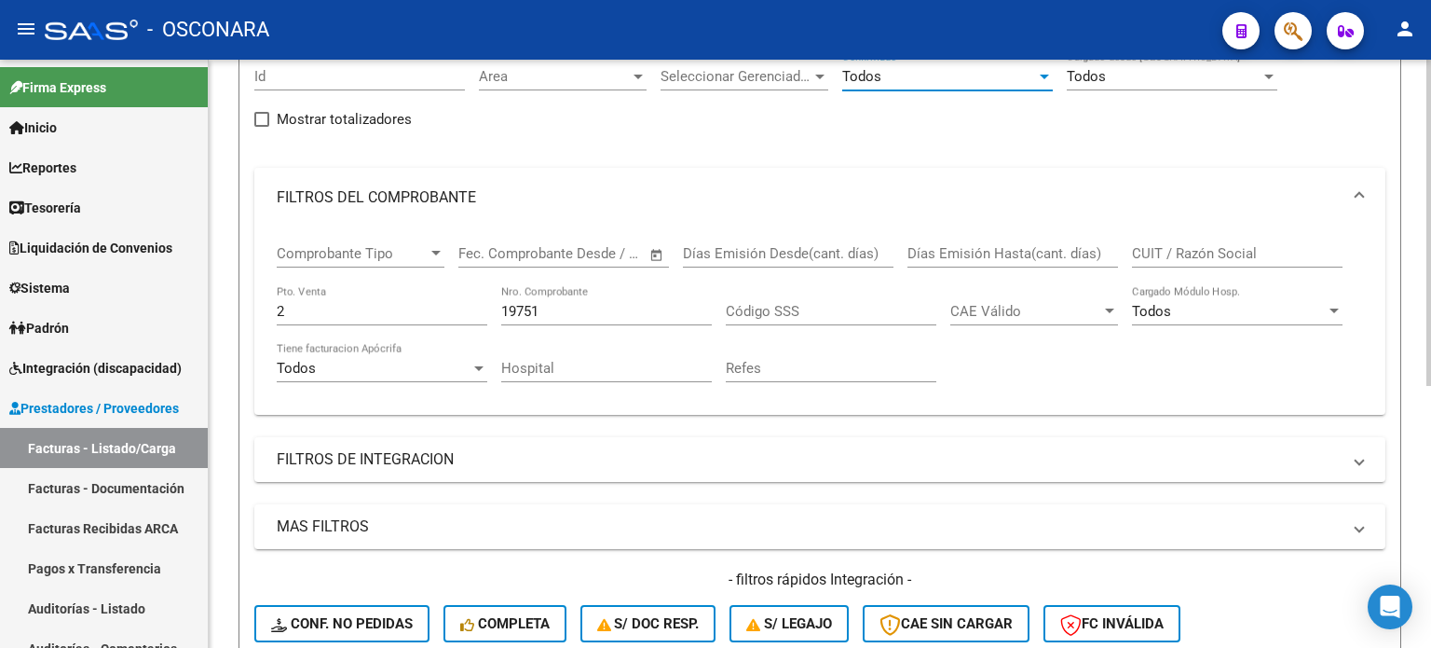
click at [567, 299] on div "19751 Nro. Comprobante" at bounding box center [606, 305] width 211 height 40
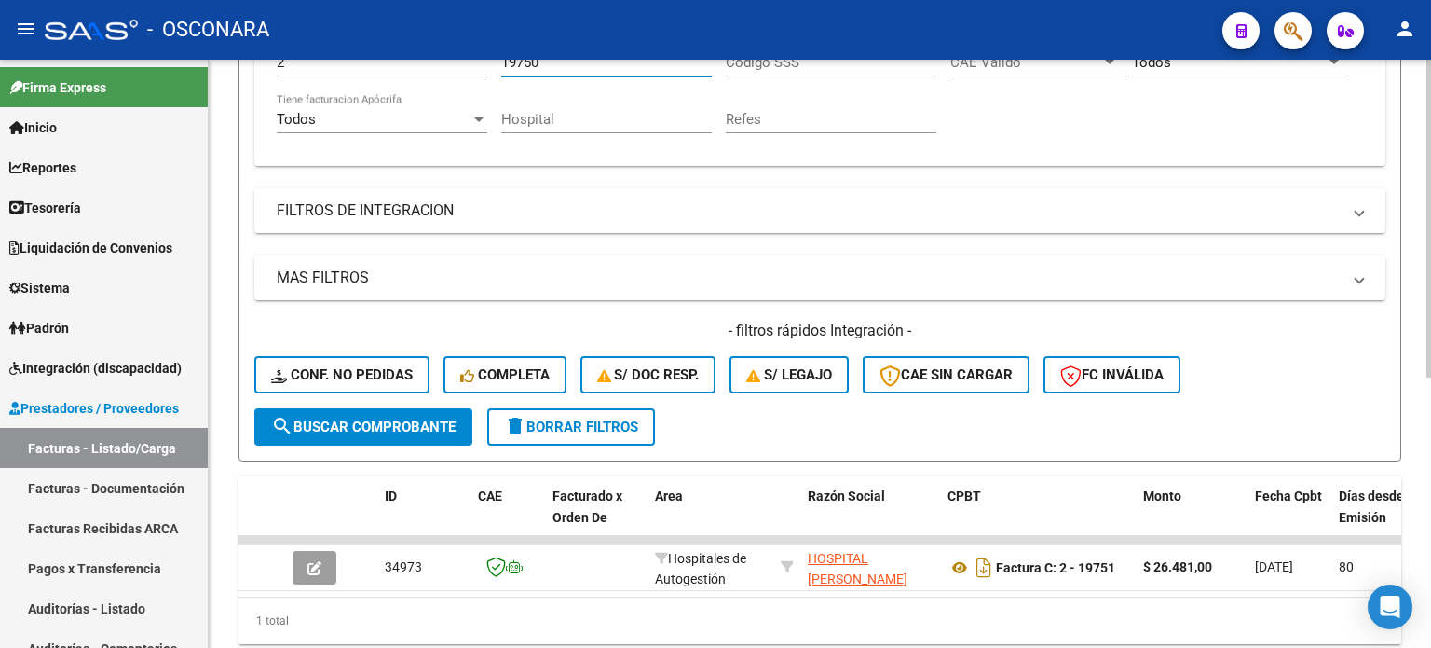
scroll to position [501, 0]
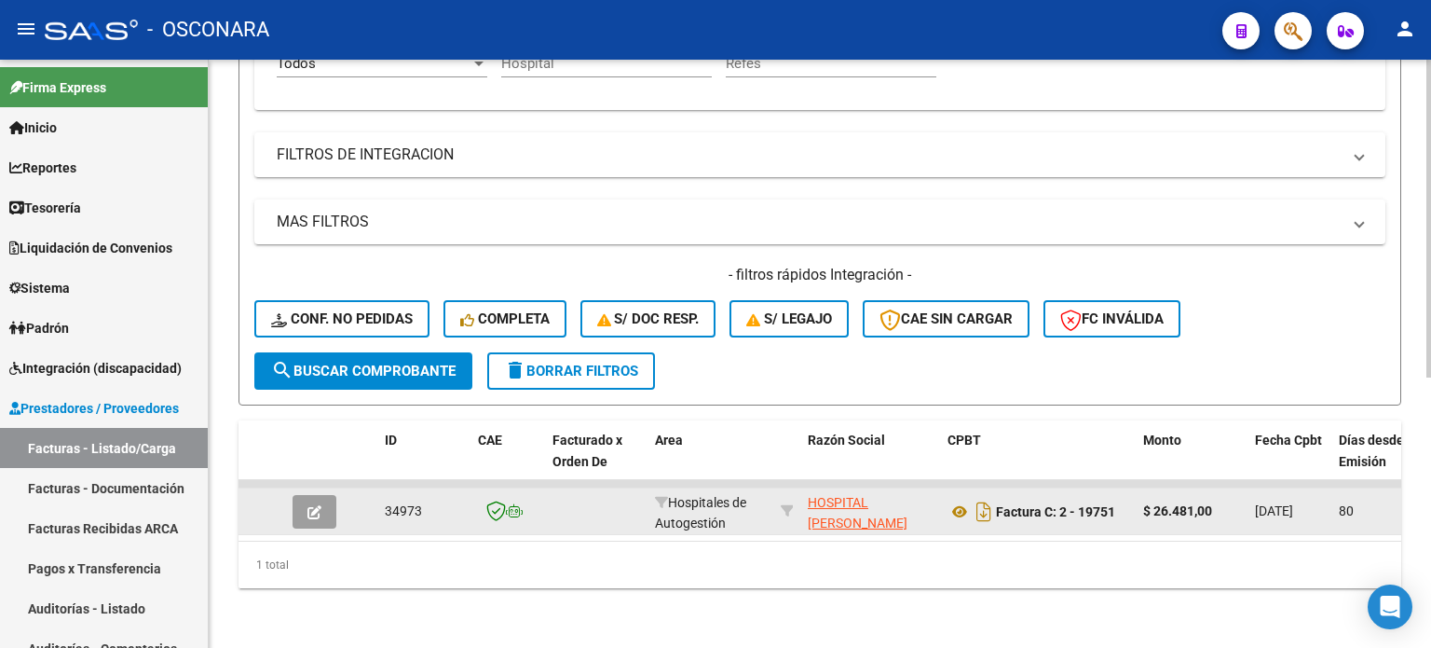
type input "19750"
click at [325, 499] on button "button" at bounding box center [315, 512] width 44 height 34
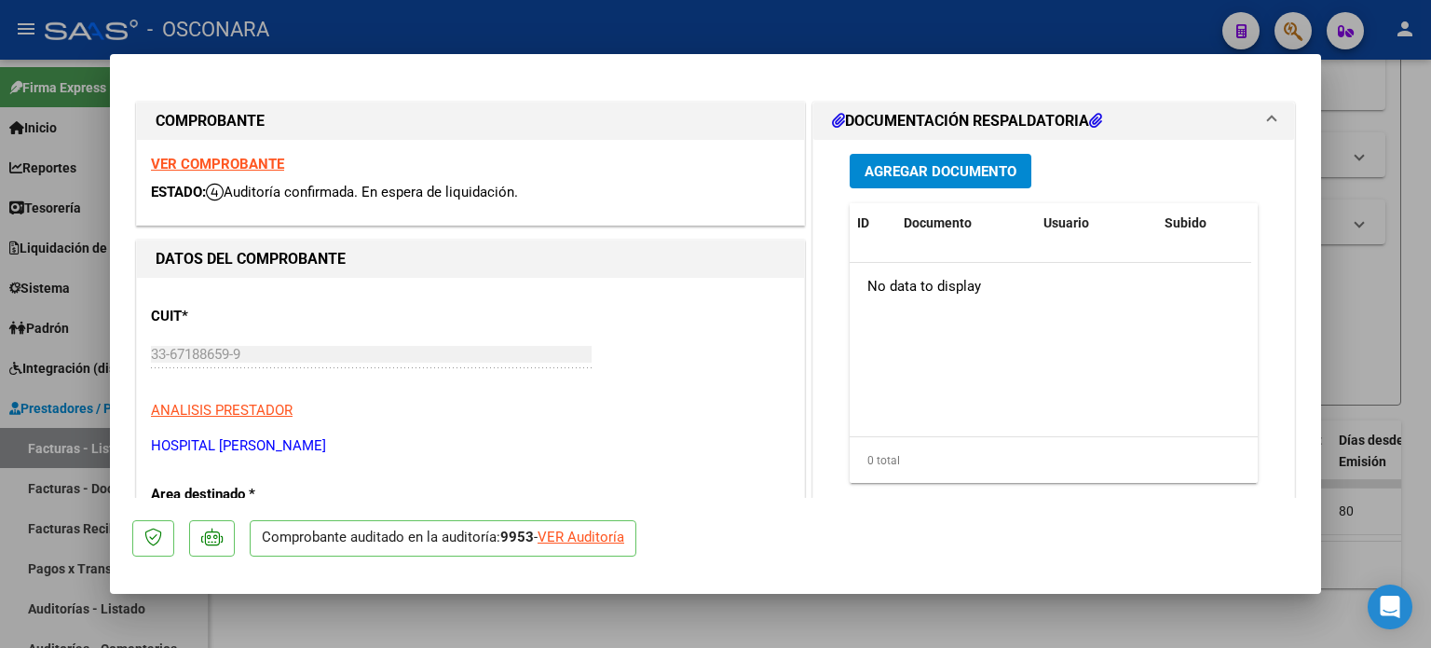
click at [598, 536] on div "VER Auditoría" at bounding box center [581, 536] width 87 height 21
type input "$ 0,00"
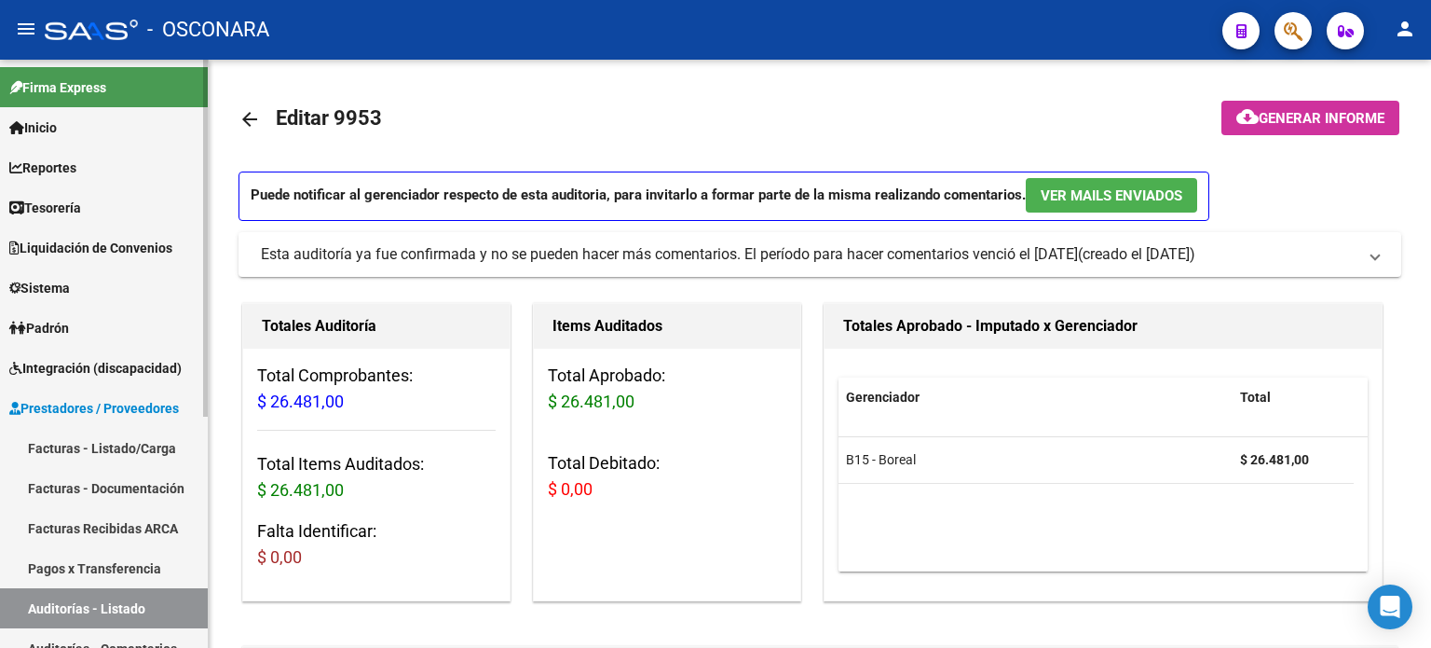
click at [86, 450] on link "Facturas - Listado/Carga" at bounding box center [104, 448] width 208 height 40
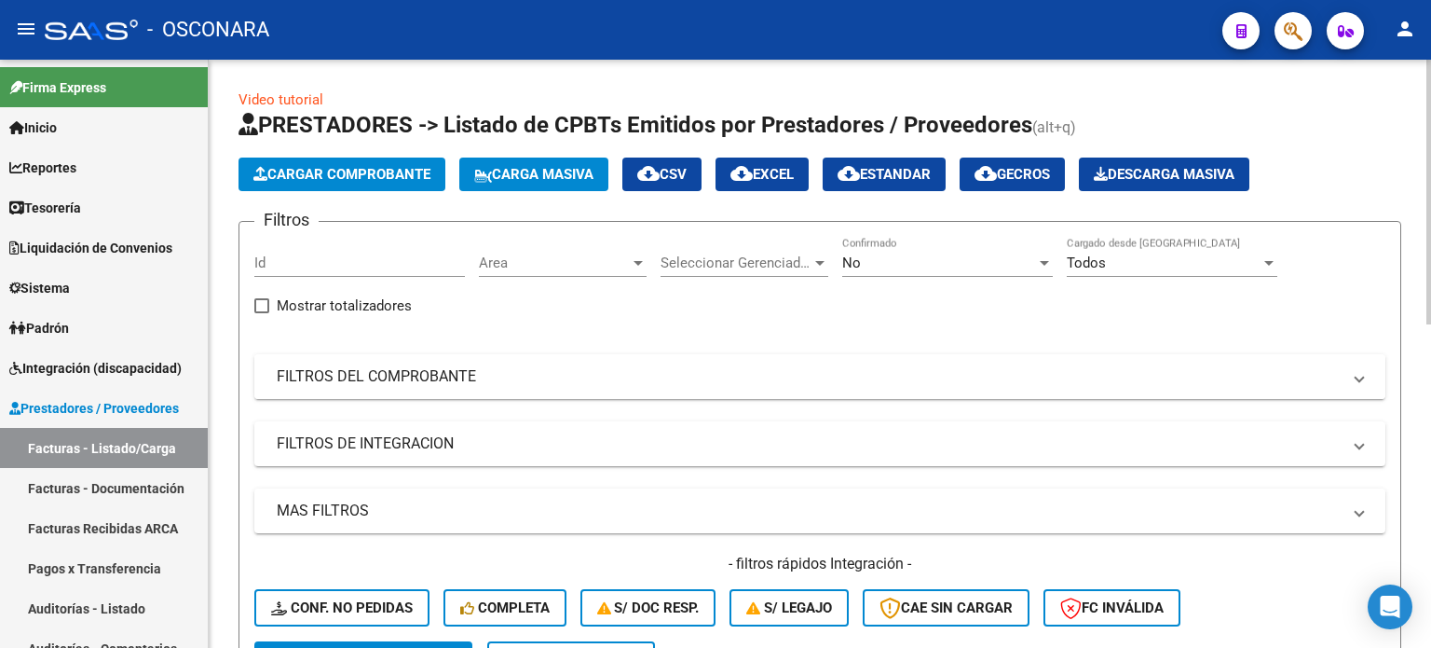
click at [478, 385] on mat-expansion-panel-header "FILTROS DEL COMPROBANTE" at bounding box center [819, 376] width 1131 height 45
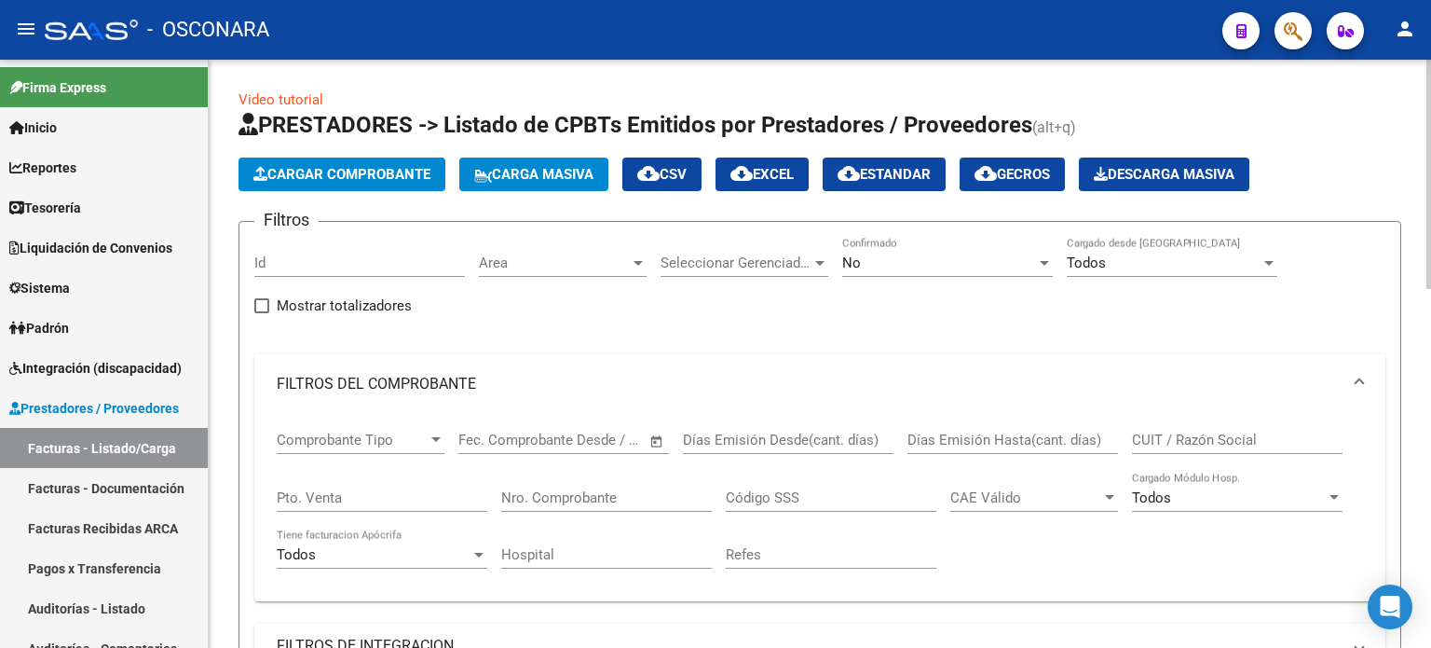
click at [365, 495] on input "Pto. Venta" at bounding box center [382, 497] width 211 height 17
type input "2"
click at [566, 508] on div "Nro. Comprobante" at bounding box center [606, 491] width 211 height 40
type input "19752"
click at [916, 256] on div "No" at bounding box center [939, 262] width 194 height 17
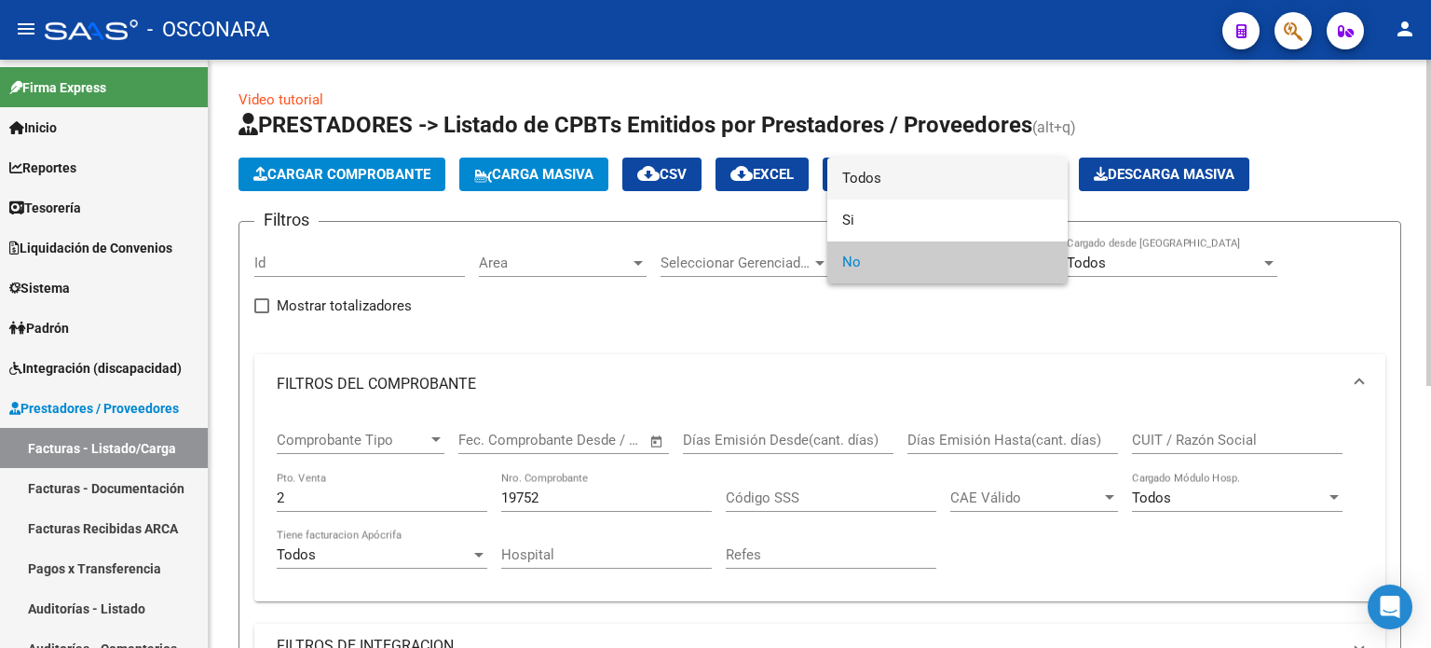
click at [903, 169] on span "Todos" at bounding box center [947, 178] width 211 height 42
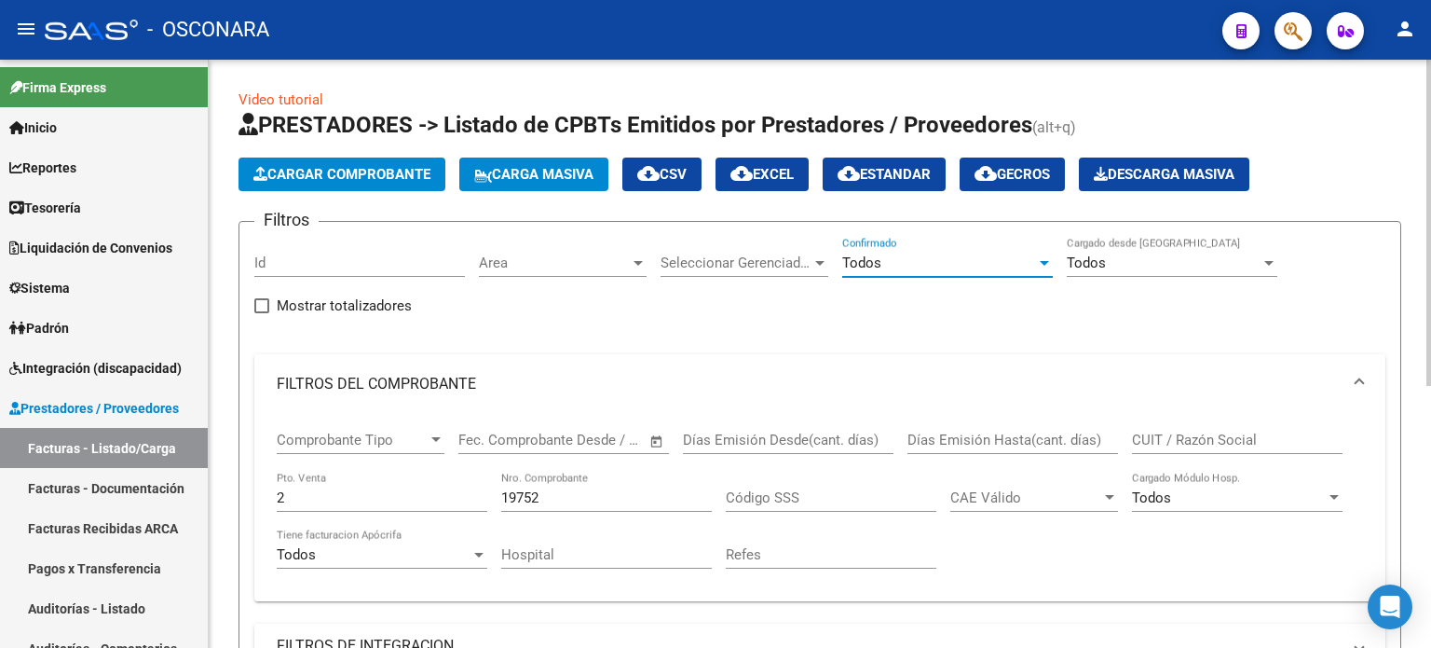
click at [590, 497] on input "19752" at bounding box center [606, 497] width 211 height 17
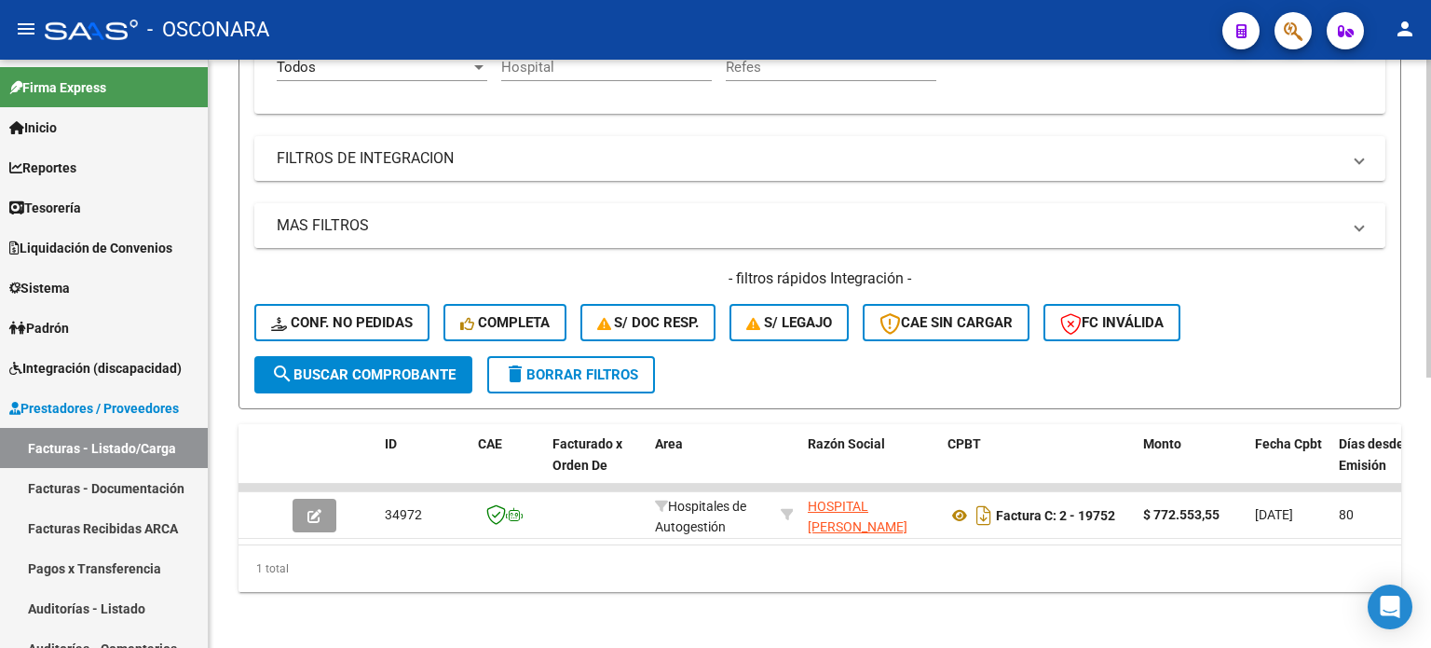
scroll to position [501, 0]
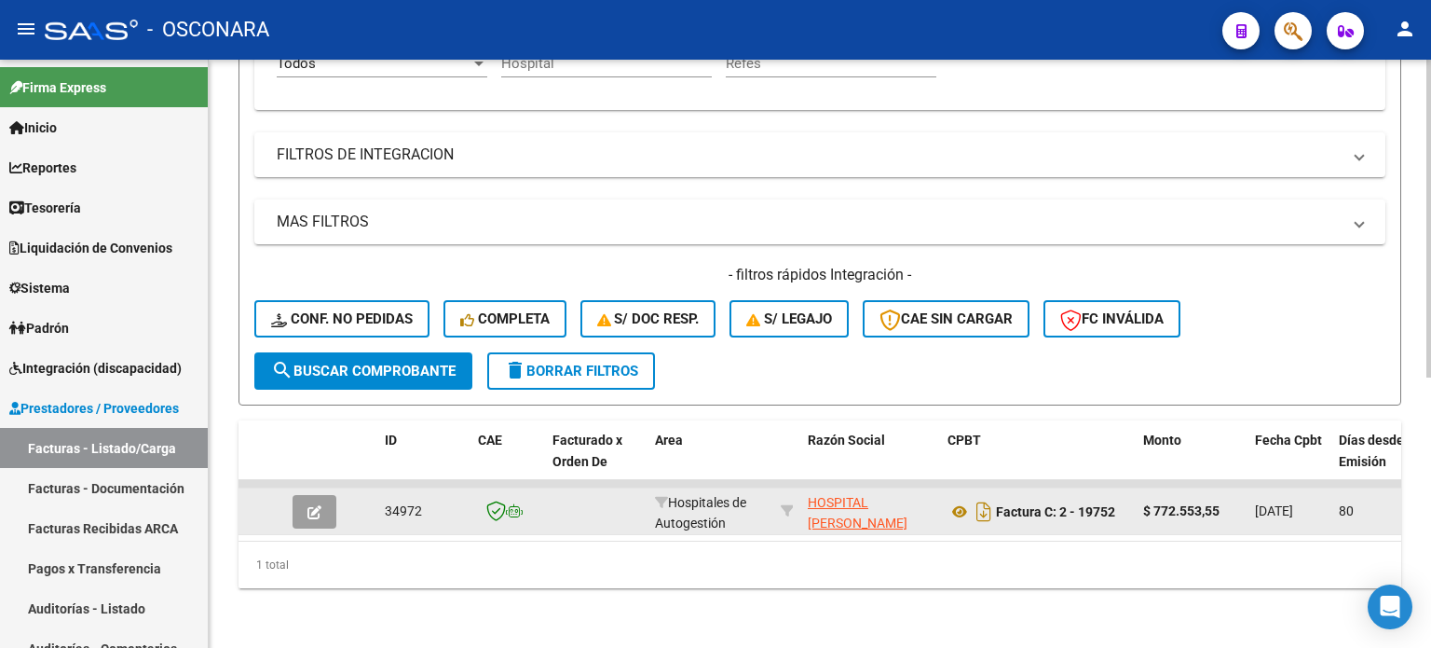
click at [321, 502] on button "button" at bounding box center [315, 512] width 44 height 34
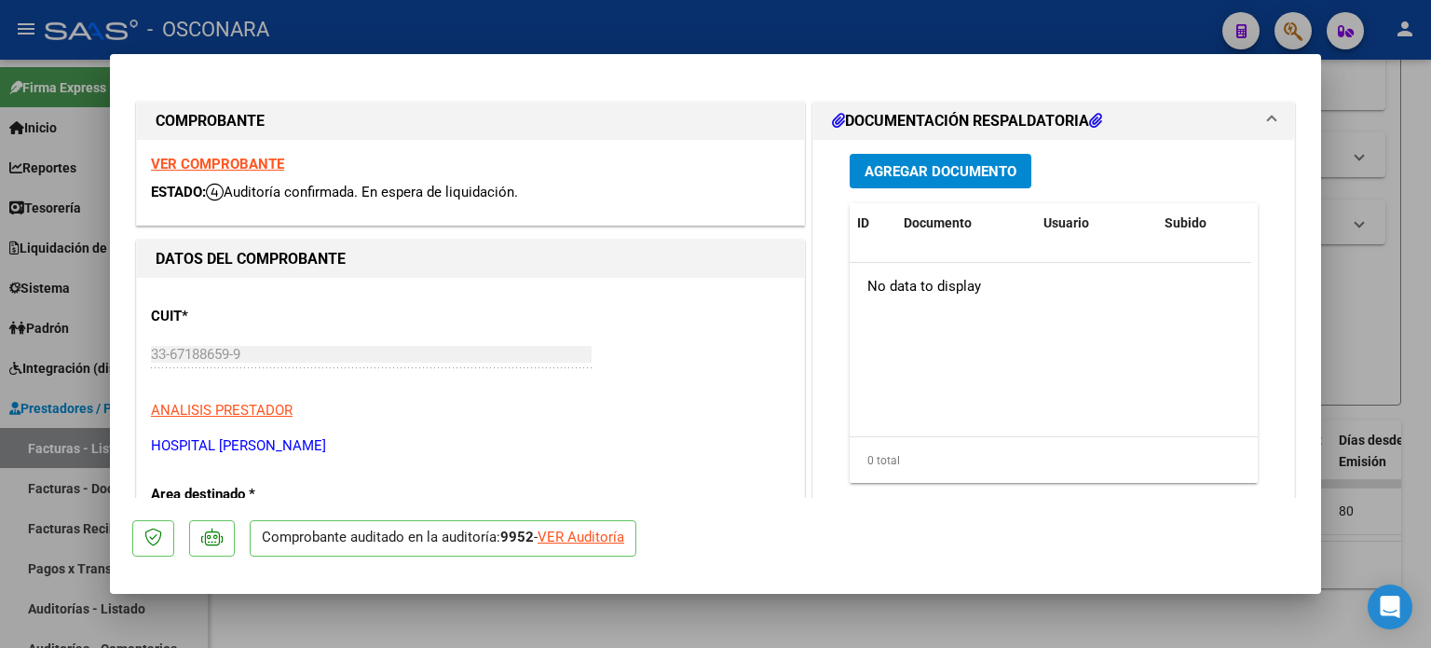
click at [576, 544] on div "VER Auditoría" at bounding box center [581, 536] width 87 height 21
type input "$ 0,00"
